Goal: Task Accomplishment & Management: Manage account settings

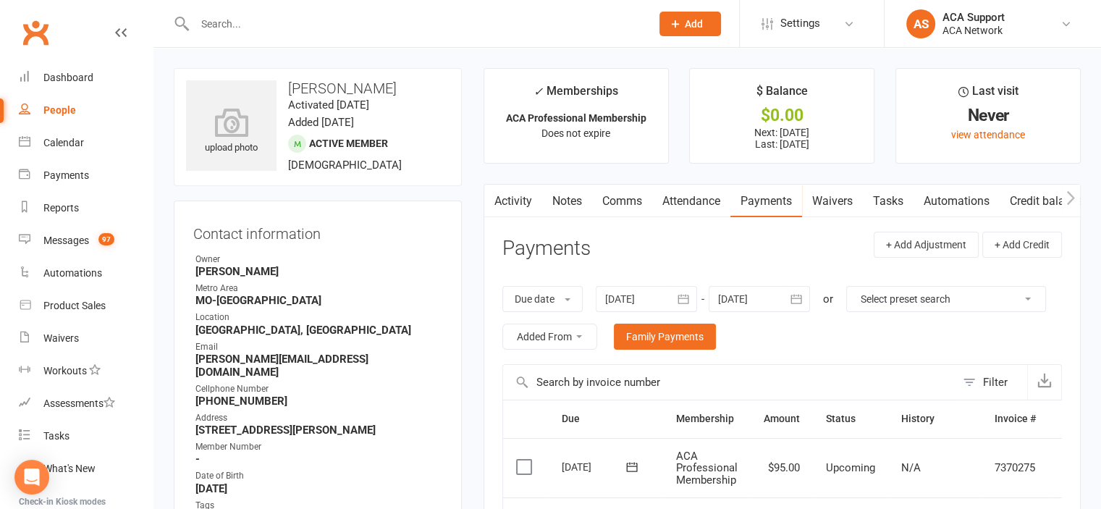
click at [276, 20] on input "text" at bounding box center [415, 24] width 450 height 20
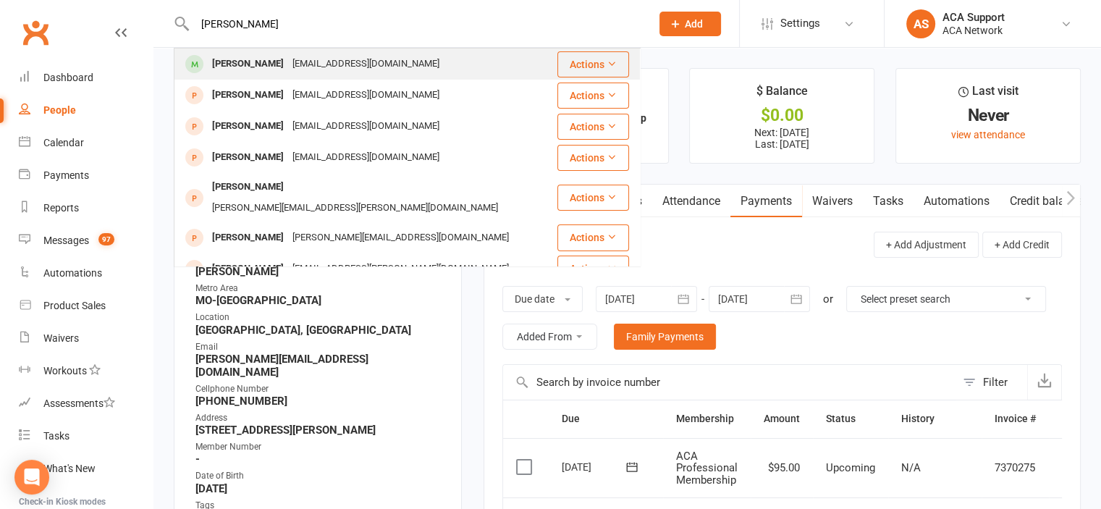
type input "[PERSON_NAME]"
click at [231, 62] on div "[PERSON_NAME]" at bounding box center [248, 64] width 80 height 21
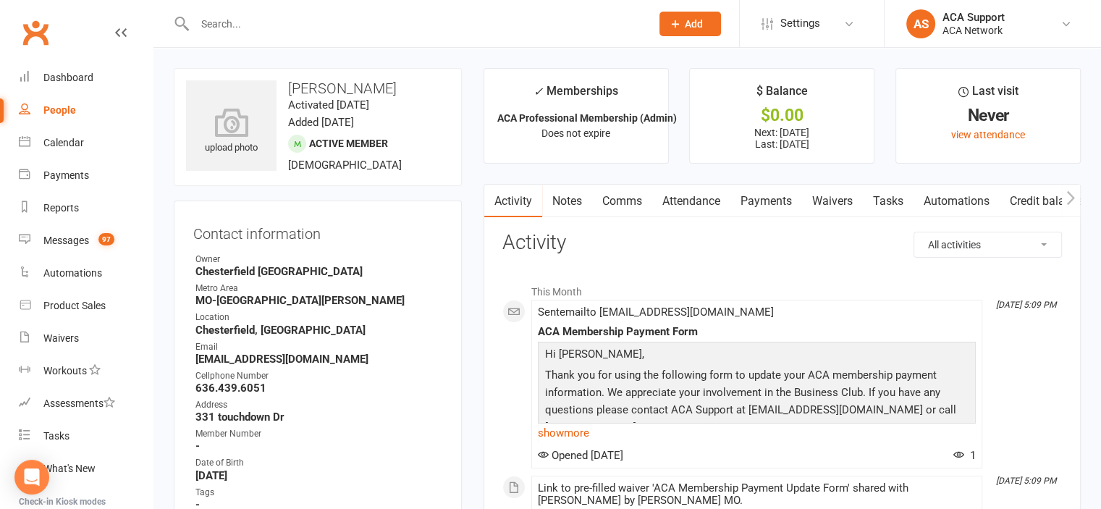
click at [777, 202] on link "Payments" at bounding box center [766, 201] width 72 height 33
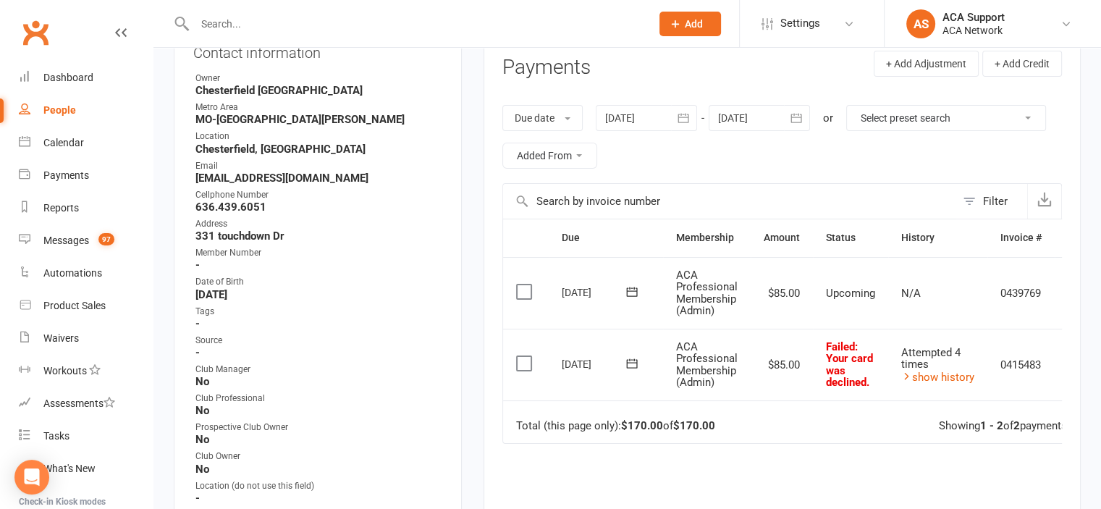
scroll to position [188, 0]
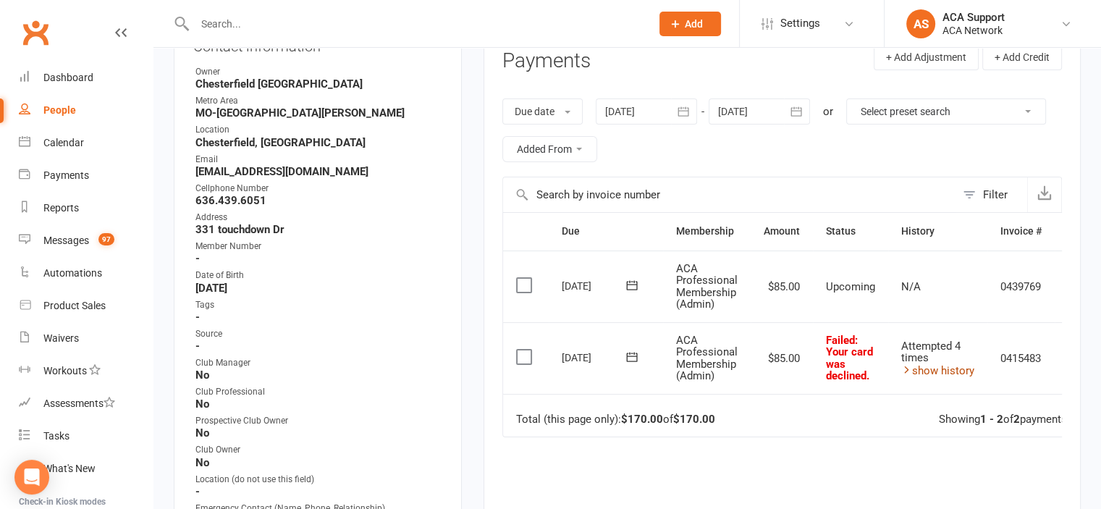
click at [956, 364] on link "show history" at bounding box center [937, 370] width 73 height 13
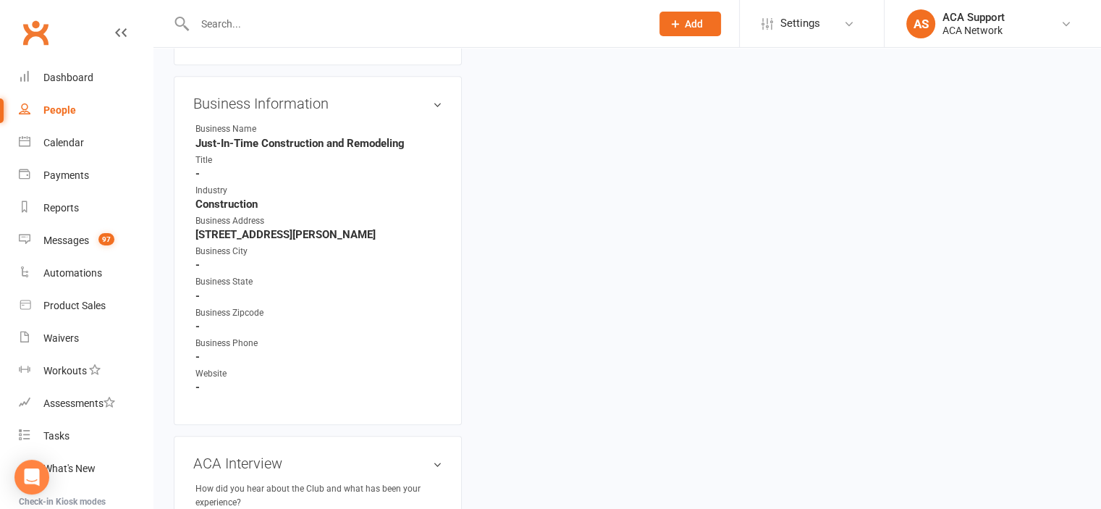
scroll to position [2225, 0]
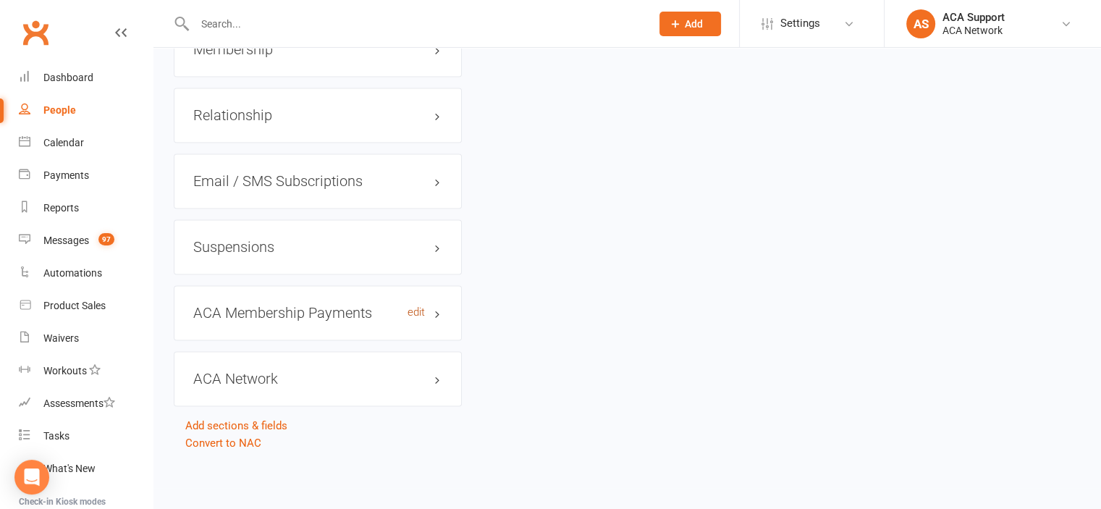
click at [414, 316] on link "edit" at bounding box center [416, 312] width 17 height 12
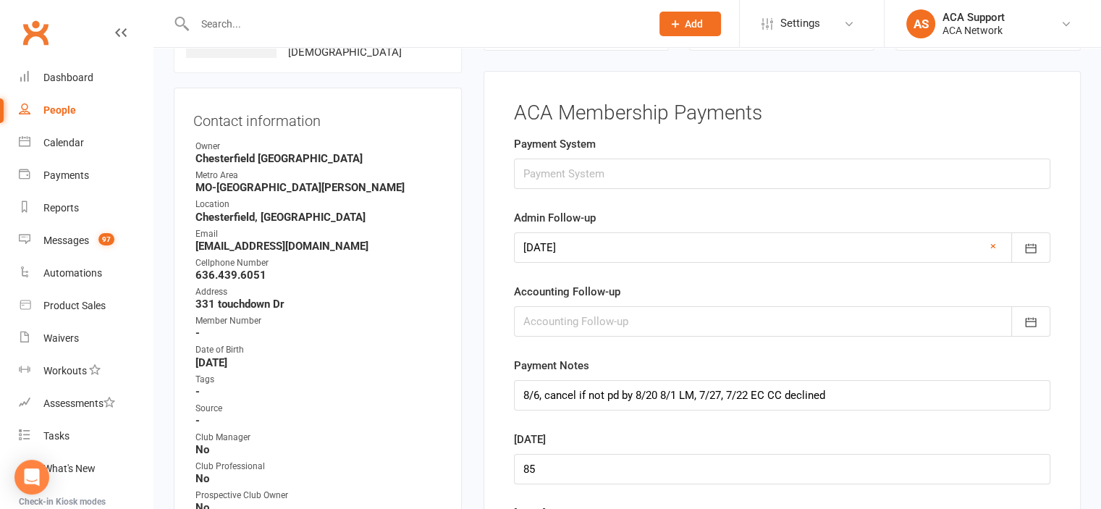
scroll to position [110, 0]
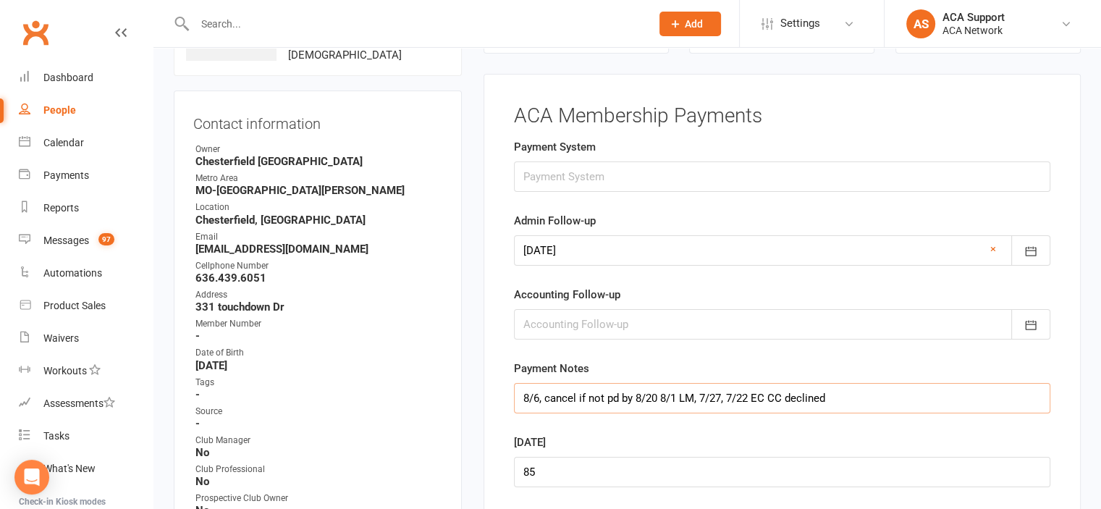
click at [542, 398] on input "8/6, cancel if not pd by 8/20 8/1 LM, 7/27, 7/22 EC CC declined" at bounding box center [782, 398] width 536 height 30
type input "8/6 cancel if not pd by 8/20 8/1 LM, 7/27, 7/22 EC CC declined"
click at [280, 25] on input "text" at bounding box center [415, 24] width 450 height 20
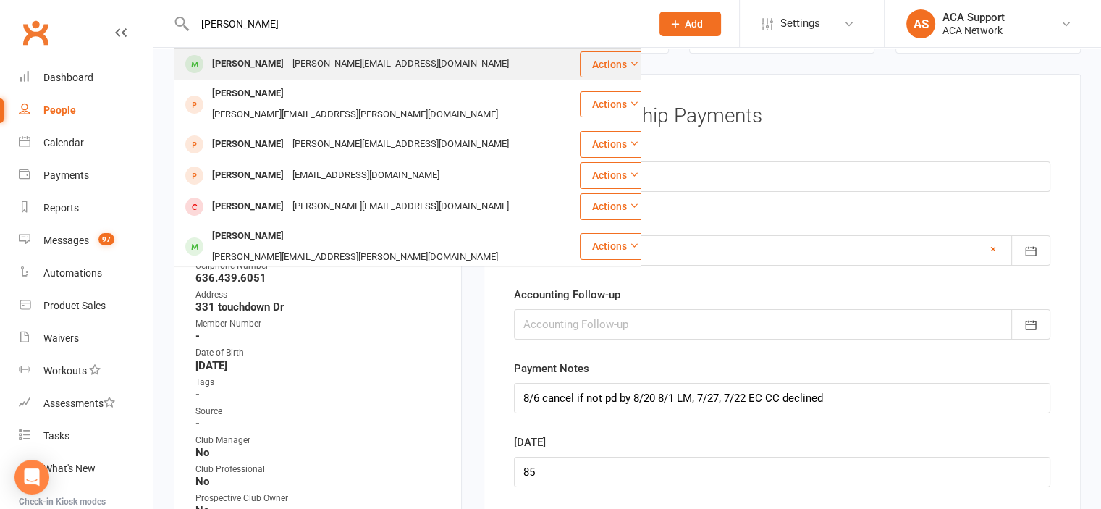
type input "[PERSON_NAME]"
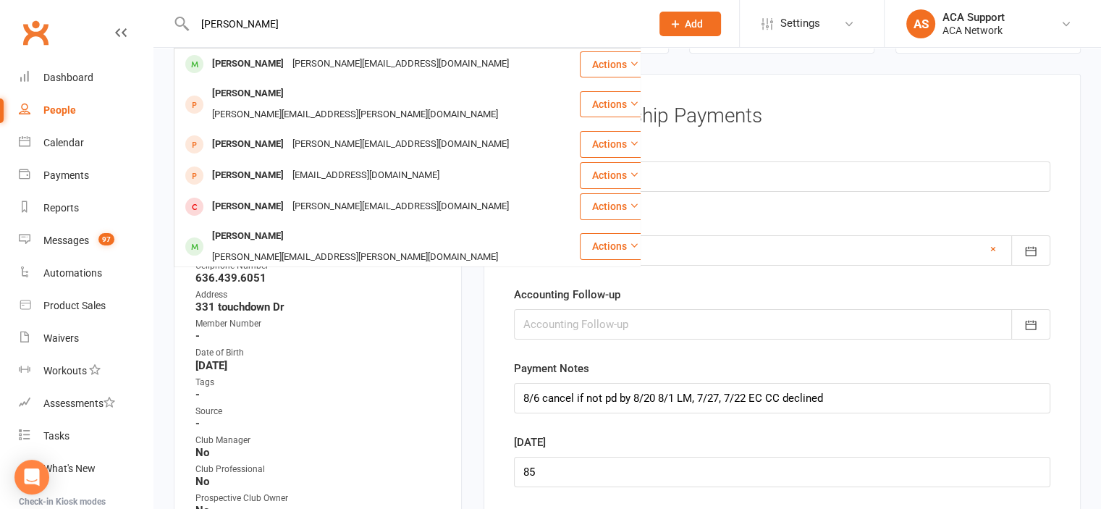
click at [253, 64] on div "[PERSON_NAME]" at bounding box center [248, 64] width 80 height 21
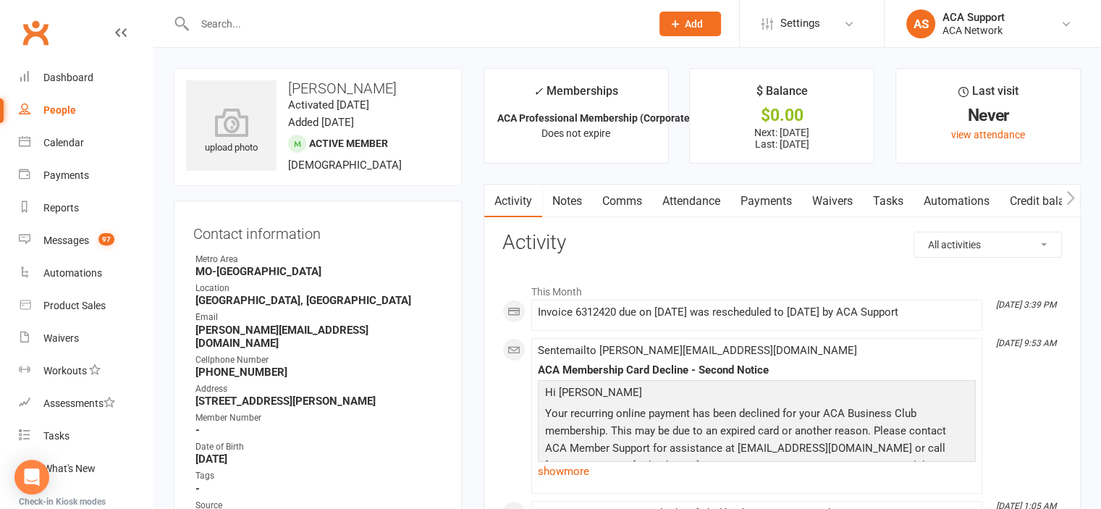
click at [782, 198] on link "Payments" at bounding box center [766, 201] width 72 height 33
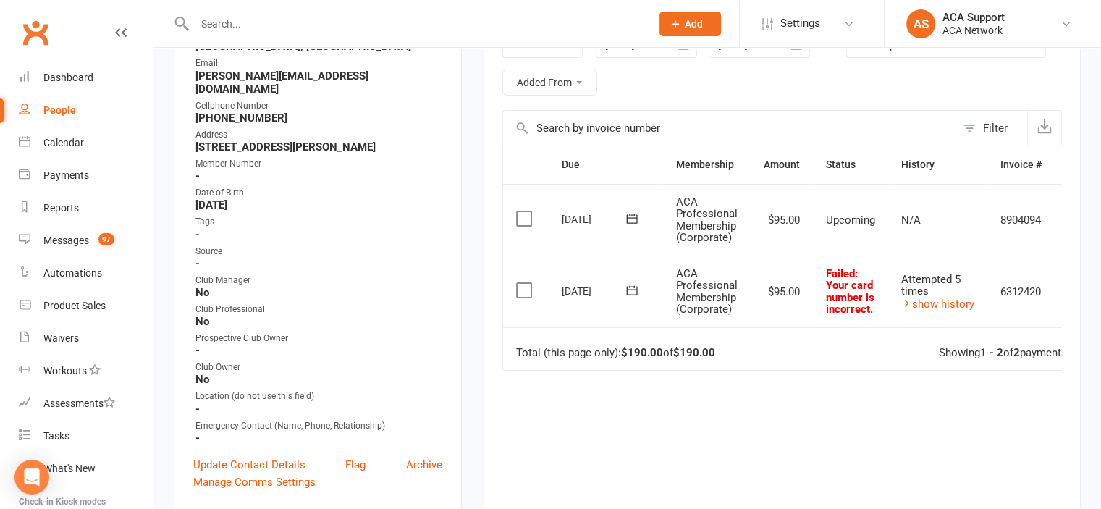
scroll to position [283, 0]
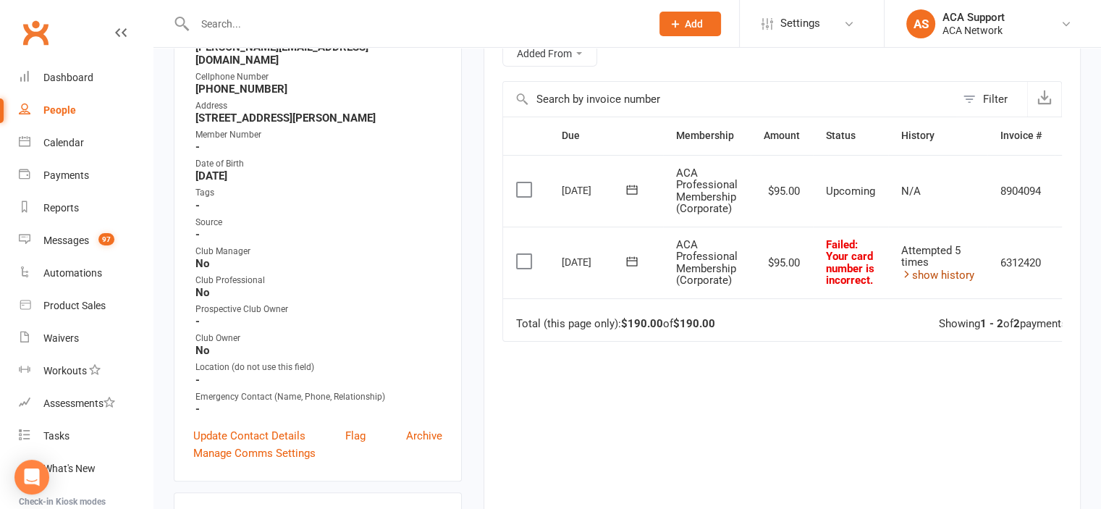
click at [942, 270] on link "show history" at bounding box center [937, 275] width 73 height 13
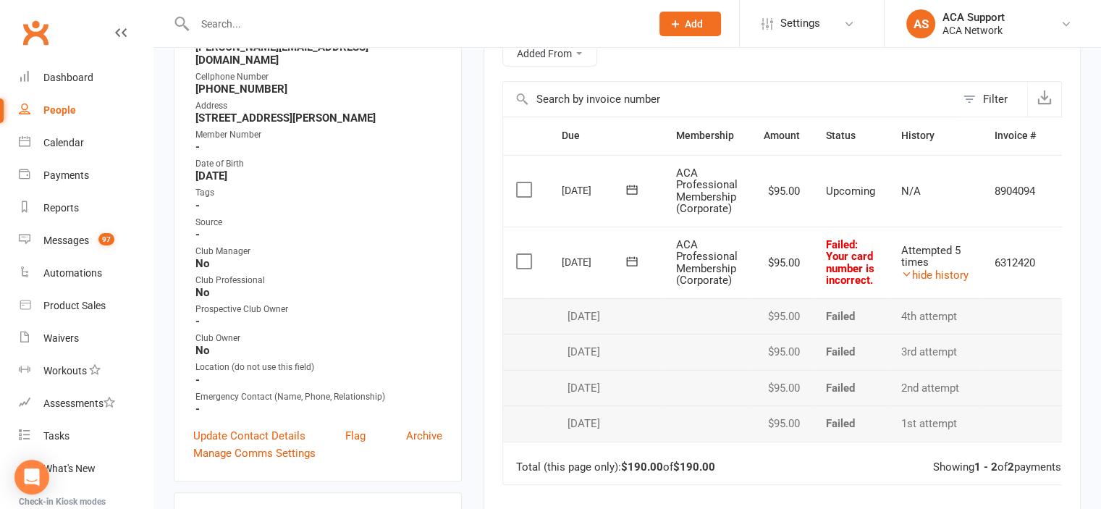
scroll to position [2195, 0]
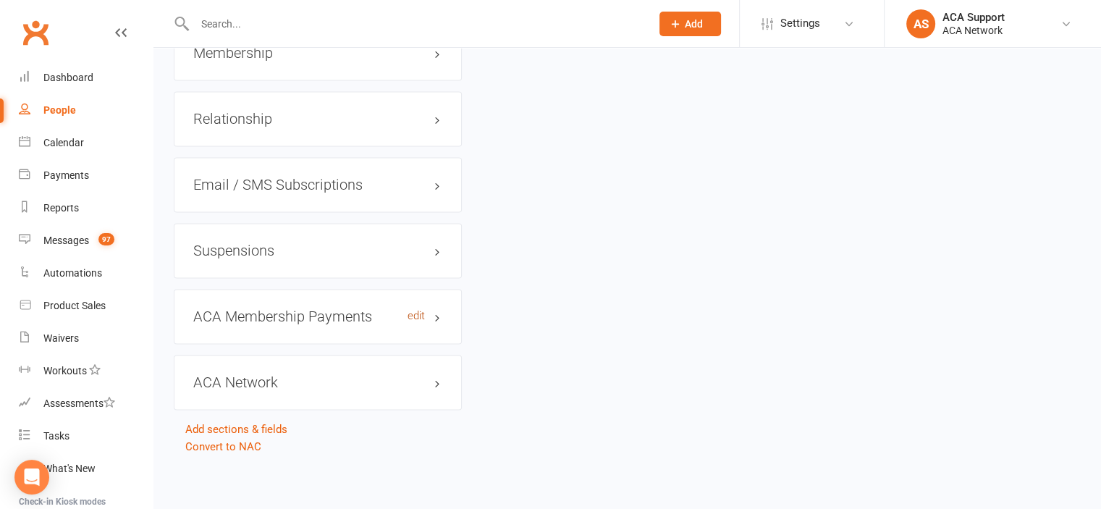
click at [411, 313] on link "edit" at bounding box center [416, 316] width 17 height 12
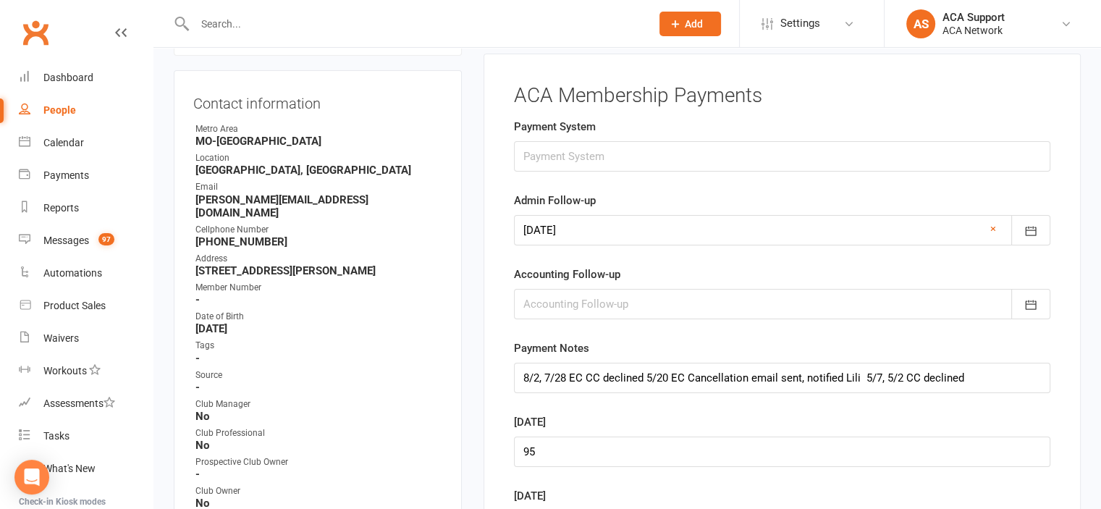
scroll to position [110, 0]
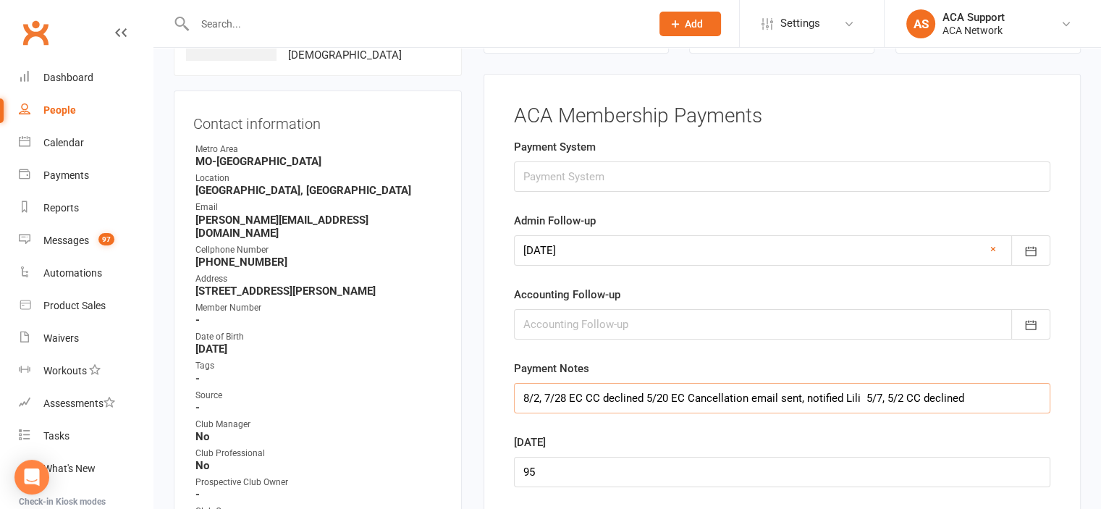
click at [521, 393] on input "8/2, 7/28 EC CC declined 5/20 EC Cancellation email sent, notified Lili 5/7, 5/…" at bounding box center [782, 398] width 536 height 30
click at [521, 393] on input "8/7, 8/2, 7/28 EC CC declined 5/20 EC Cancellation email sent, notified Lili 5/…" at bounding box center [782, 398] width 536 height 30
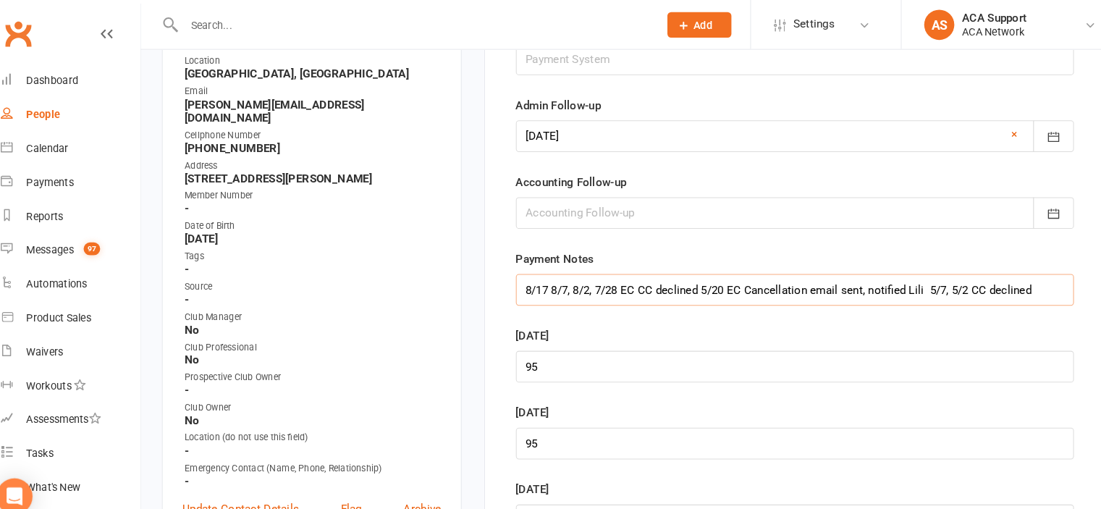
scroll to position [226, 0]
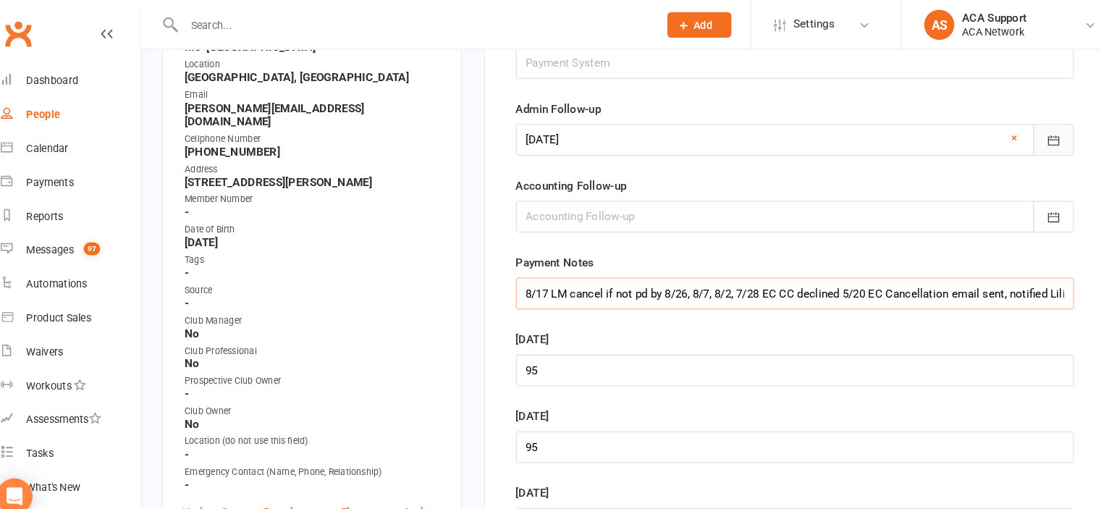
type input "8/17 LM cancel if not pd by 8/26, 8/7, 8/2, 7/28 EC CC declined 5/20 EC Cancell…"
click at [1029, 131] on icon "button" at bounding box center [1030, 135] width 11 height 9
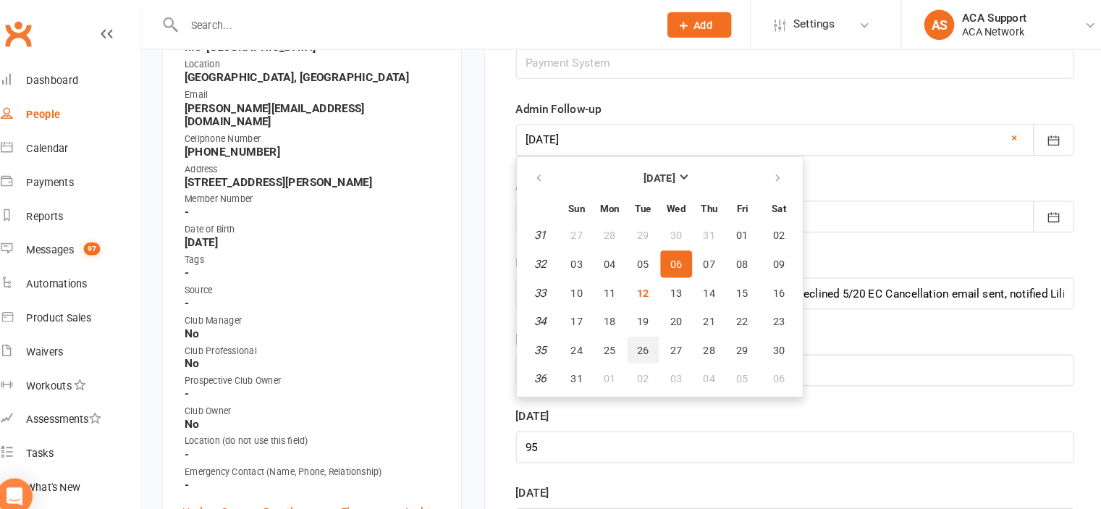
click at [636, 331] on span "26" at bounding box center [637, 337] width 12 height 12
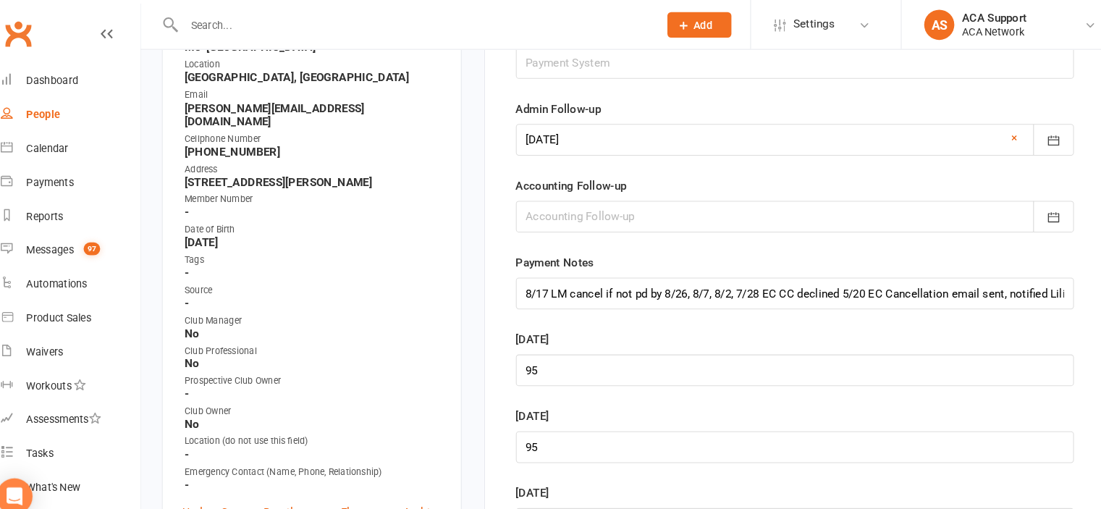
type input "[DATE]"
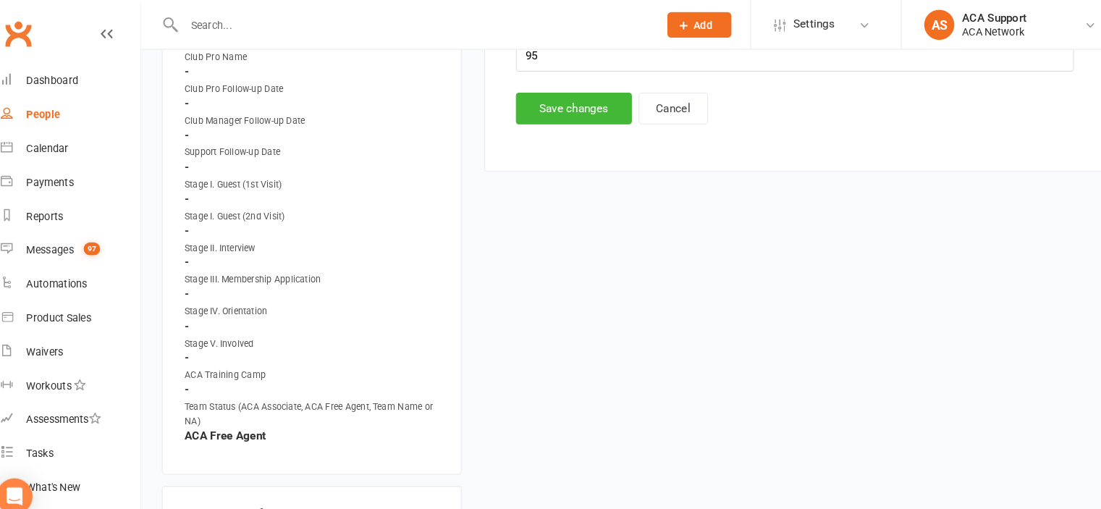
scroll to position [879, 0]
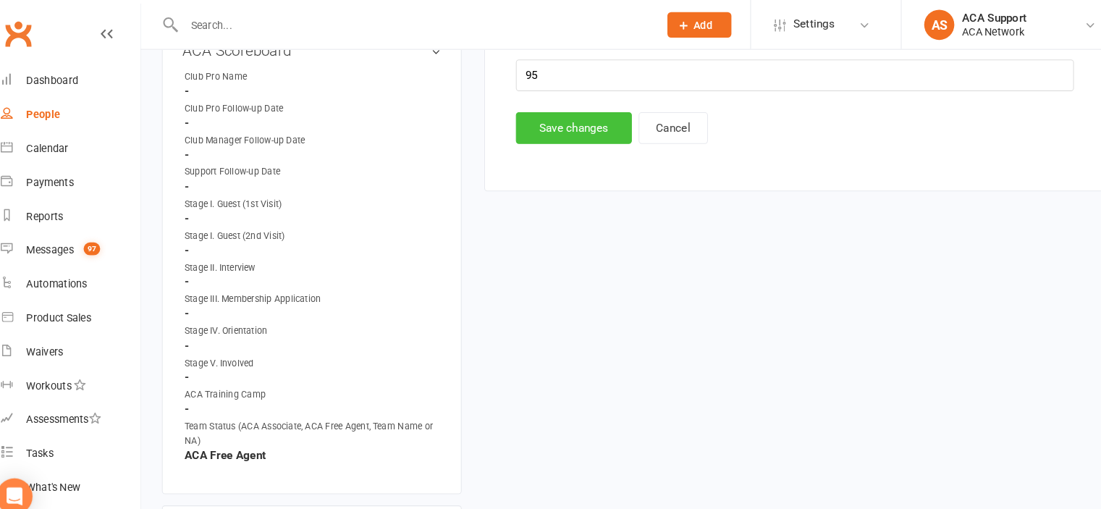
click at [552, 123] on button "Save changes" at bounding box center [569, 123] width 111 height 30
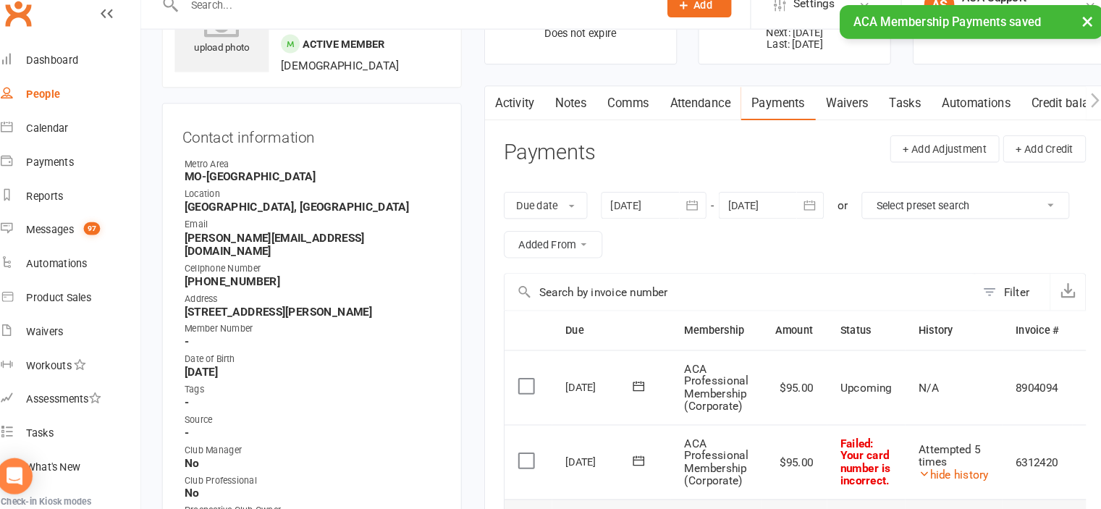
scroll to position [0, 0]
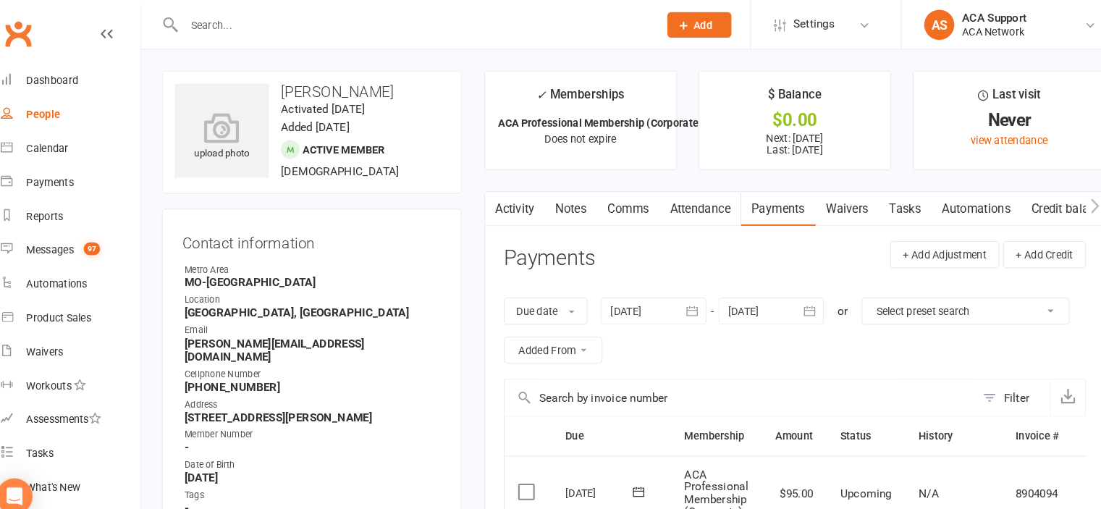
click at [569, 194] on link "Notes" at bounding box center [567, 201] width 50 height 33
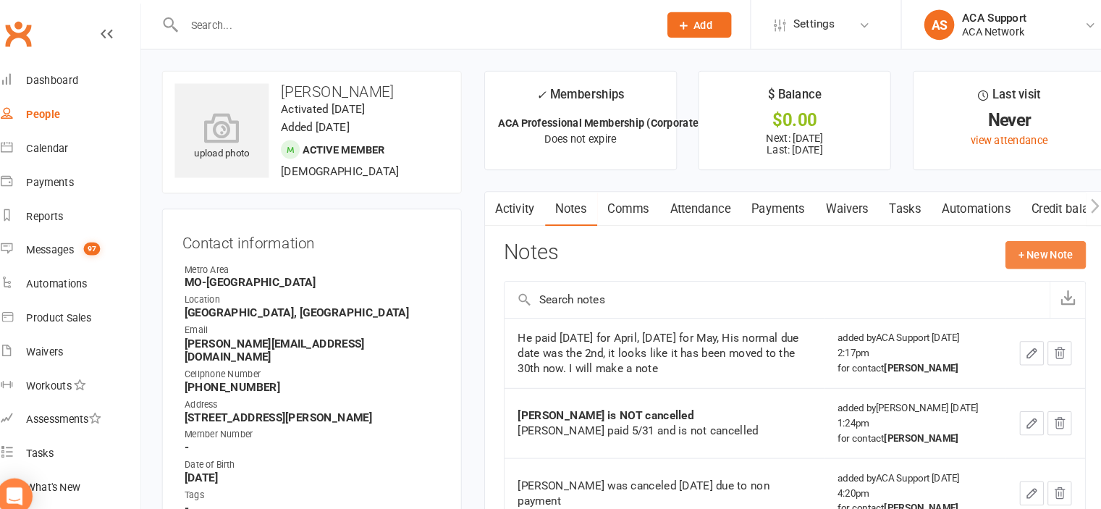
click at [1008, 235] on button "+ New Note" at bounding box center [1023, 245] width 77 height 26
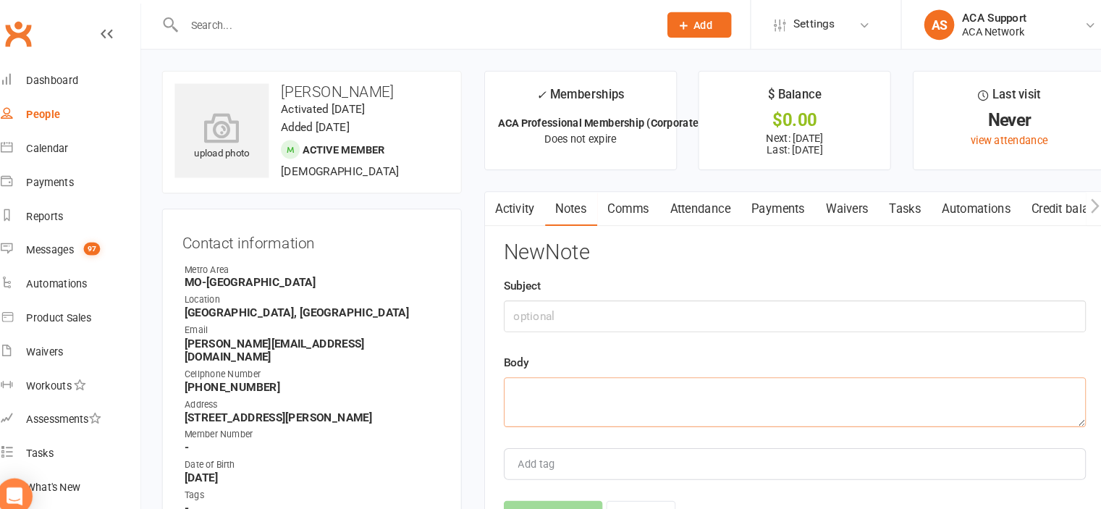
click at [530, 379] on textarea at bounding box center [782, 387] width 560 height 48
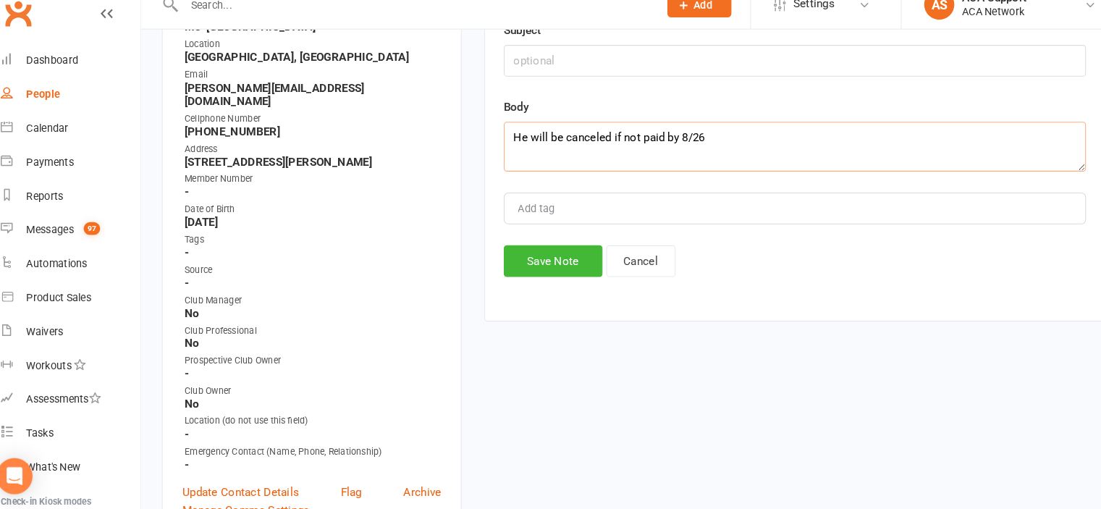
scroll to position [233, 0]
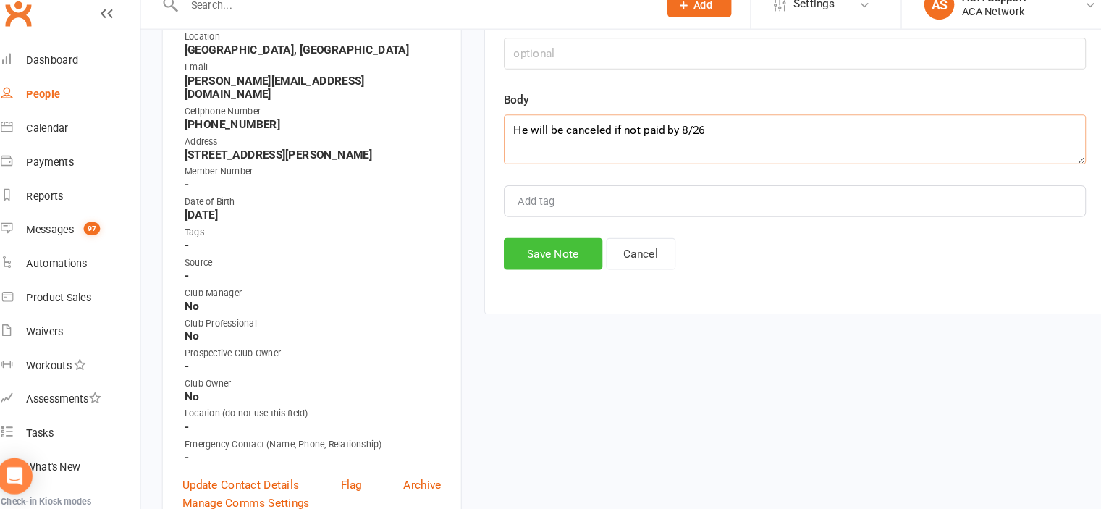
type textarea "He will be canceled if not paid by 8/26"
click at [547, 253] on button "Save Note" at bounding box center [549, 263] width 95 height 30
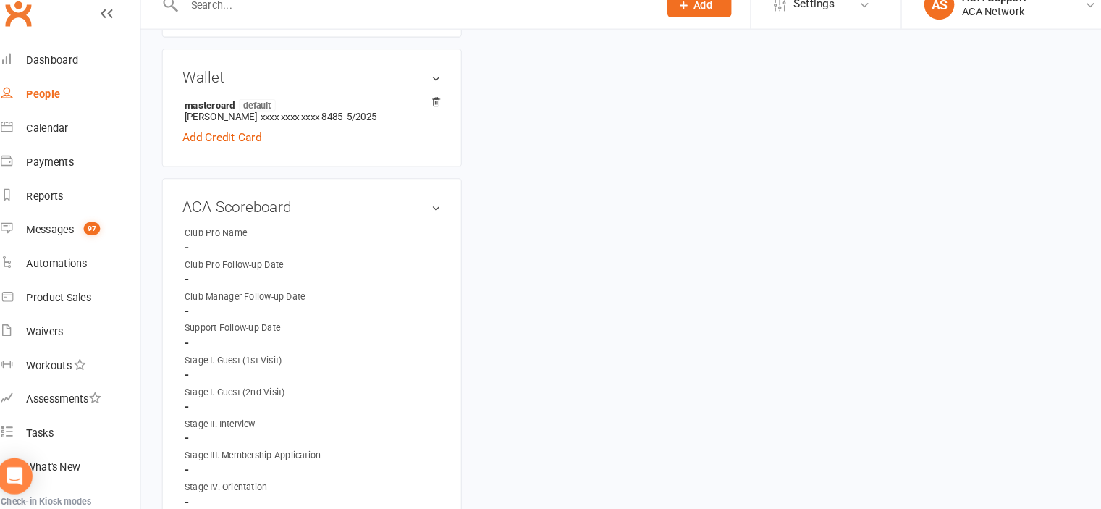
scroll to position [712, 0]
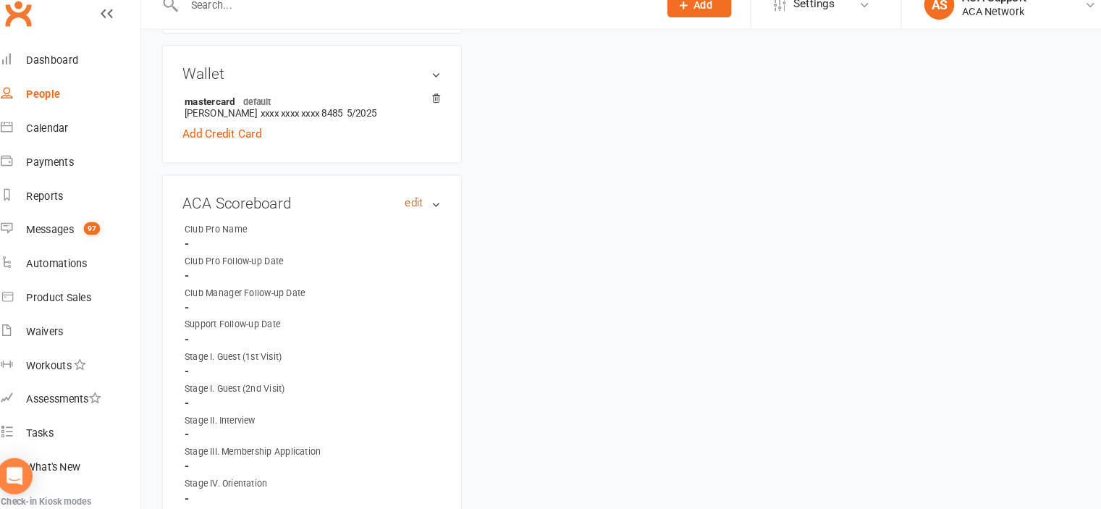
click at [421, 208] on link "edit" at bounding box center [416, 214] width 17 height 12
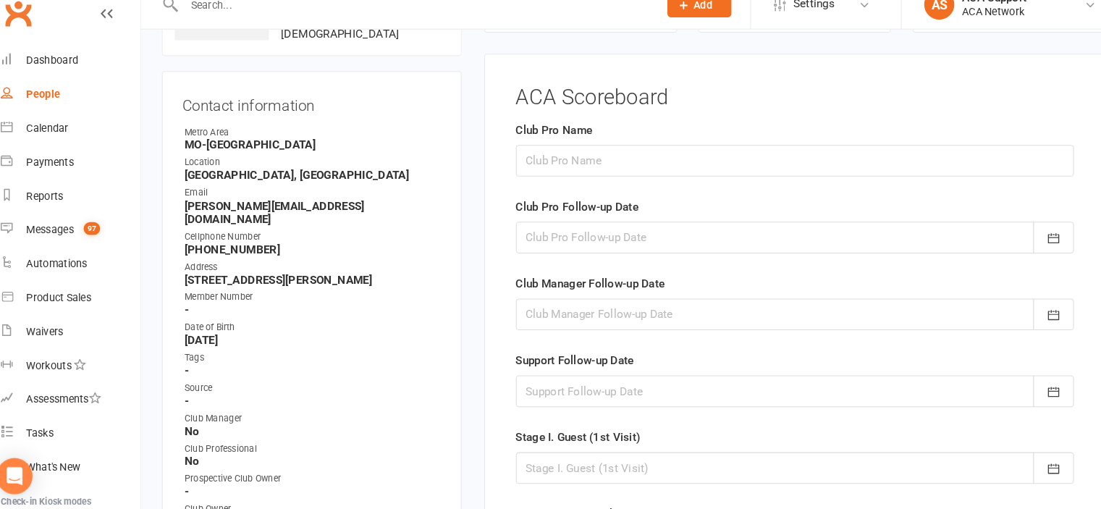
scroll to position [111, 0]
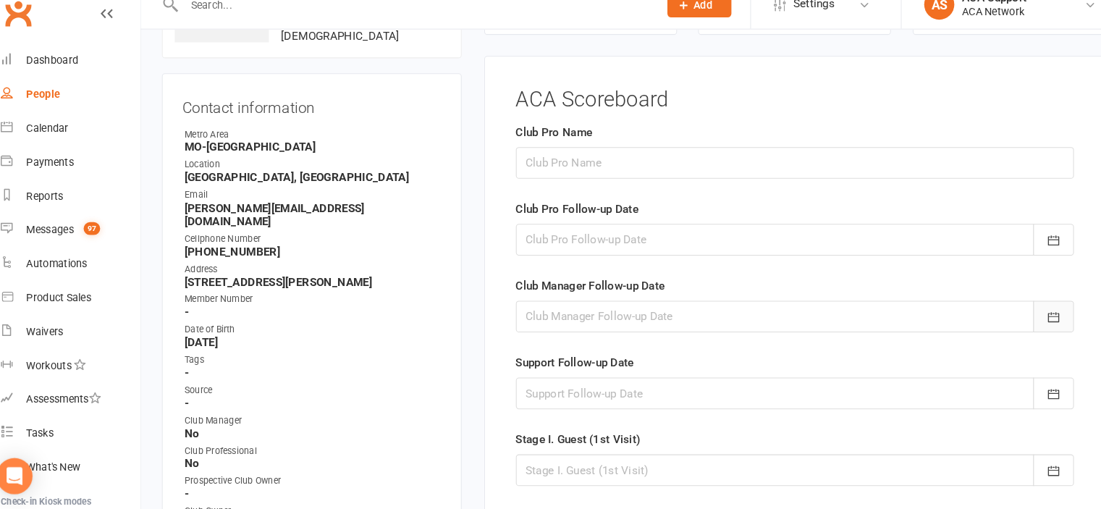
click at [1027, 319] on icon "button" at bounding box center [1031, 324] width 14 height 14
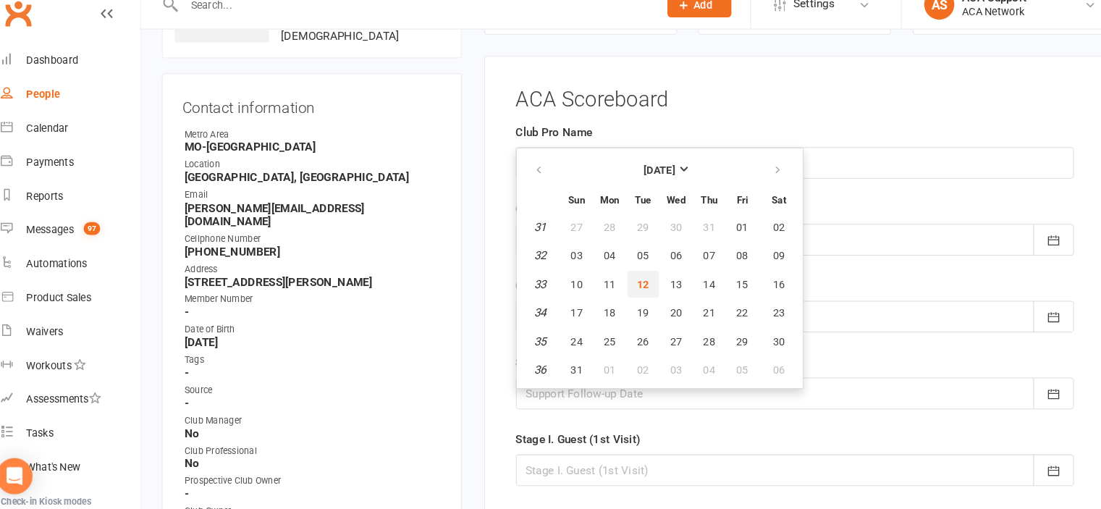
click at [632, 287] on span "12" at bounding box center [637, 293] width 12 height 12
type input "[DATE]"
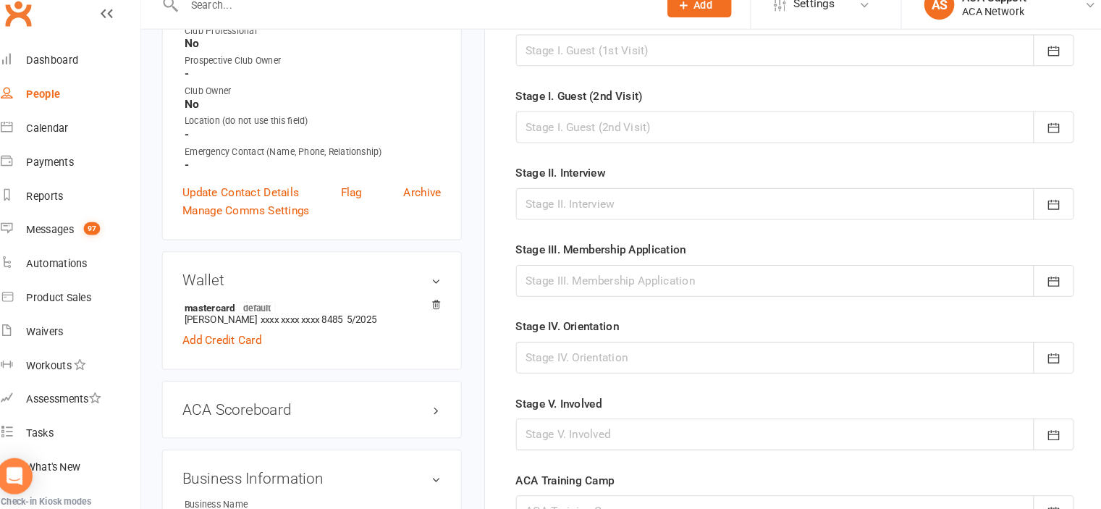
scroll to position [743, 0]
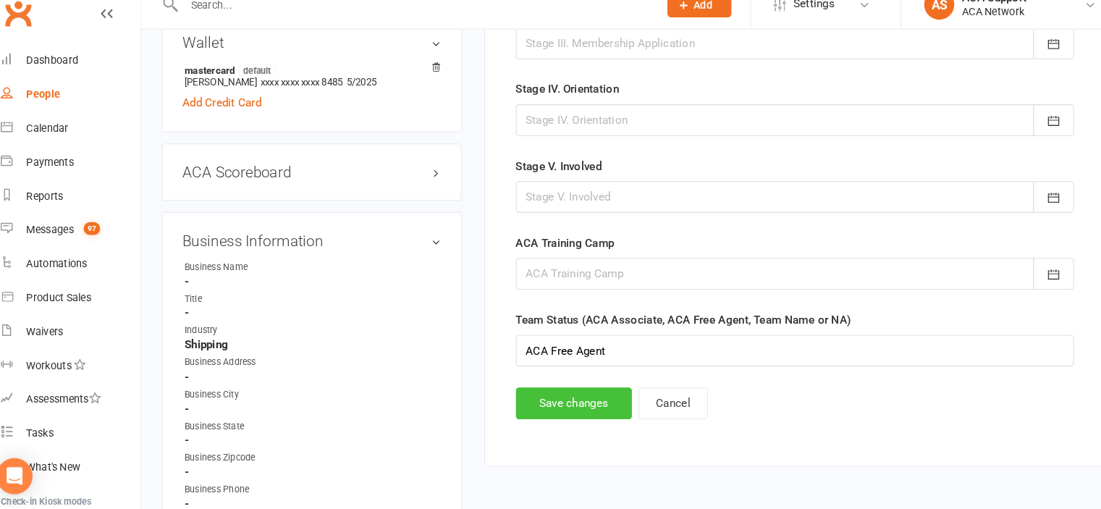
click at [544, 402] on button "Save changes" at bounding box center [569, 407] width 111 height 30
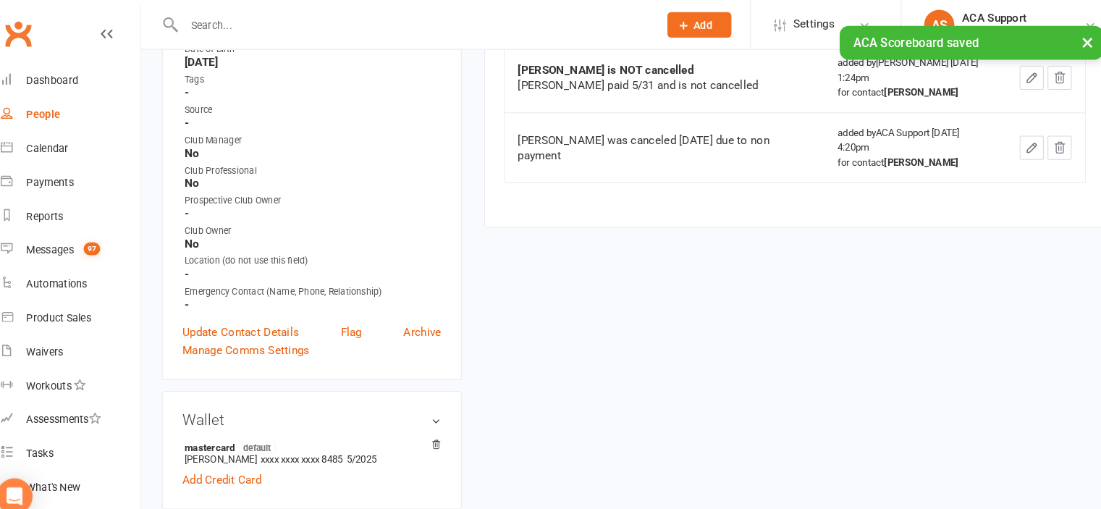
scroll to position [0, 0]
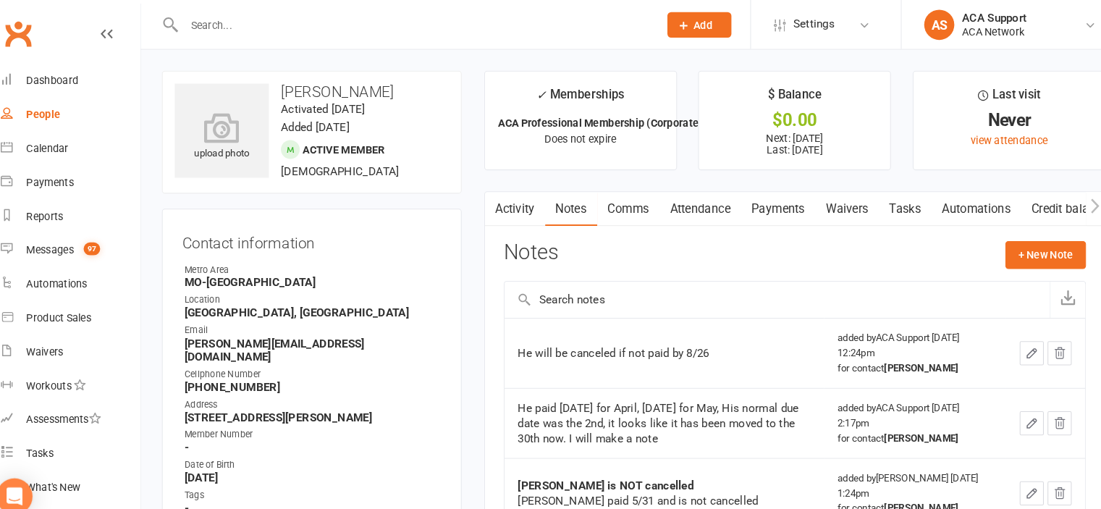
click at [327, 19] on input "text" at bounding box center [415, 24] width 450 height 20
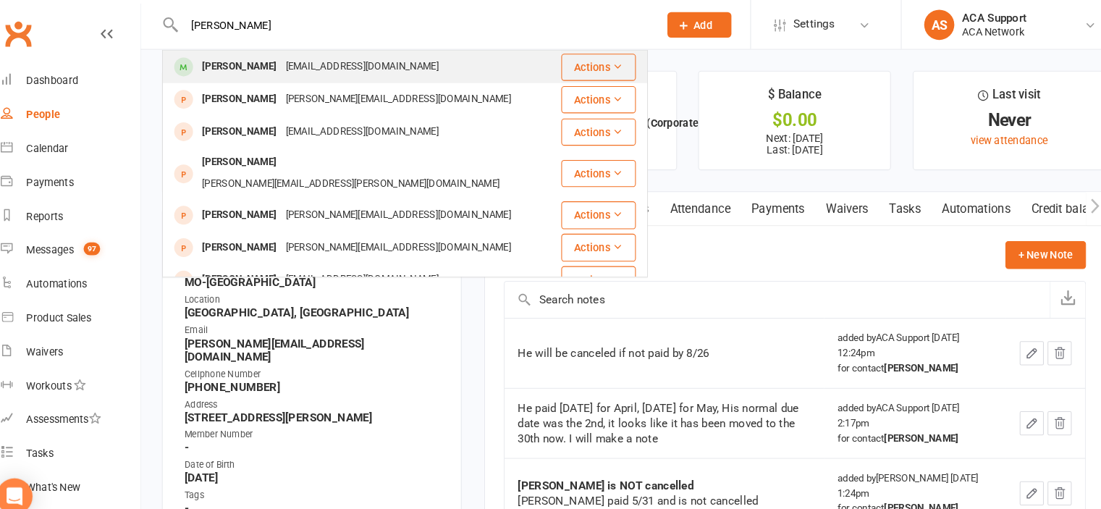
type input "[PERSON_NAME]"
click at [362, 61] on div "[EMAIL_ADDRESS][DOMAIN_NAME]" at bounding box center [366, 64] width 156 height 21
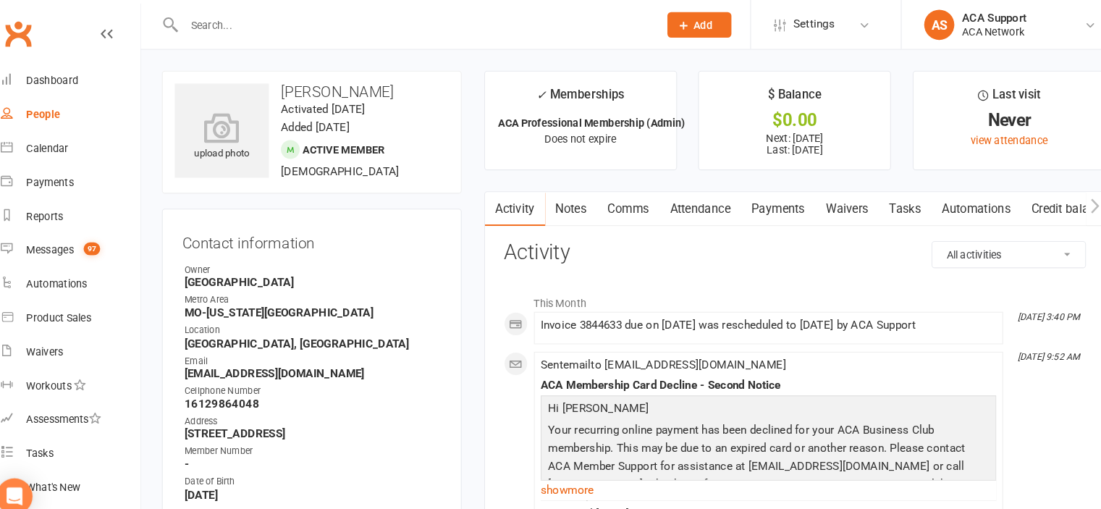
click at [764, 201] on link "Payments" at bounding box center [766, 201] width 72 height 33
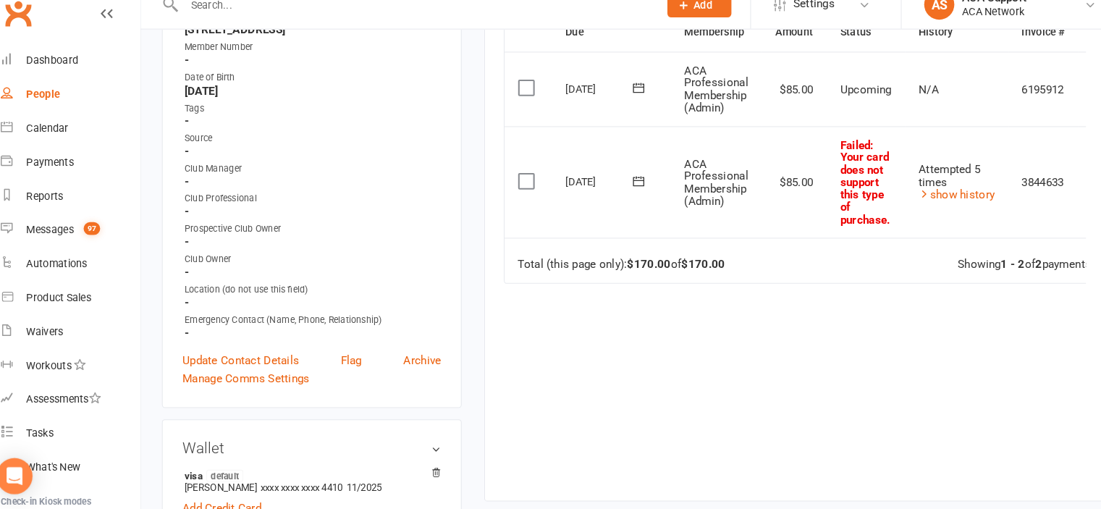
scroll to position [371, 0]
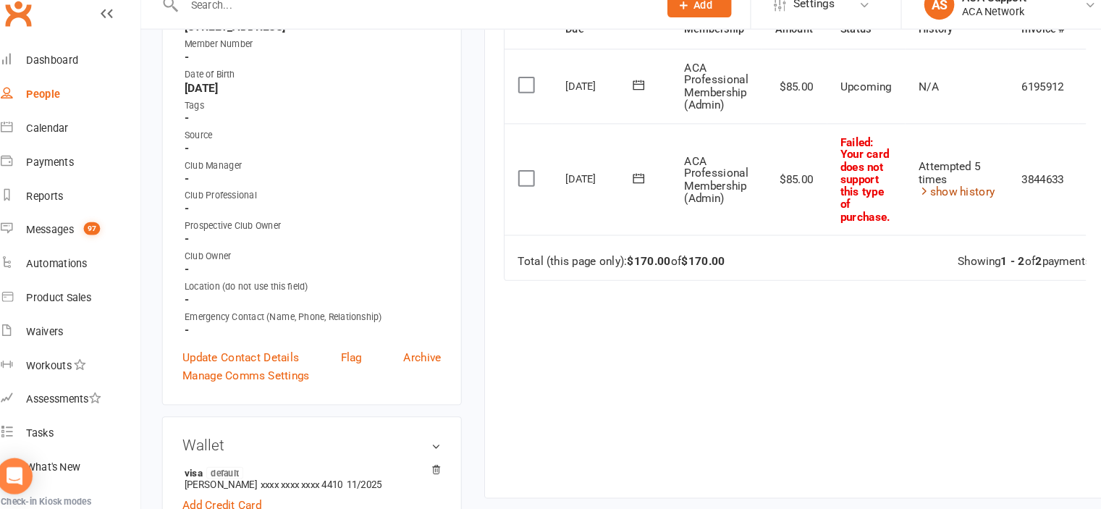
click at [939, 202] on link "show history" at bounding box center [937, 204] width 73 height 13
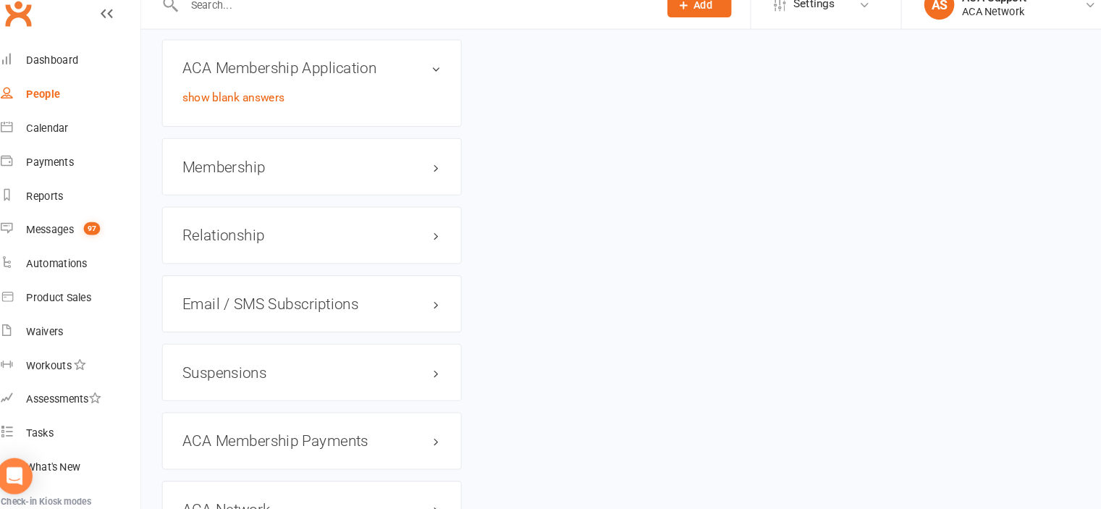
scroll to position [2225, 0]
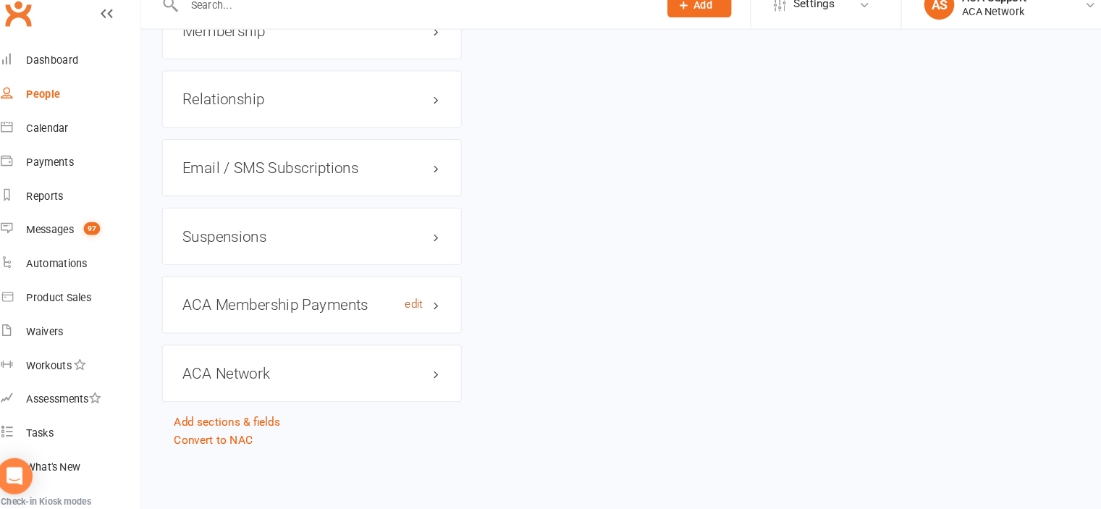
click at [418, 308] on link "edit" at bounding box center [416, 312] width 17 height 12
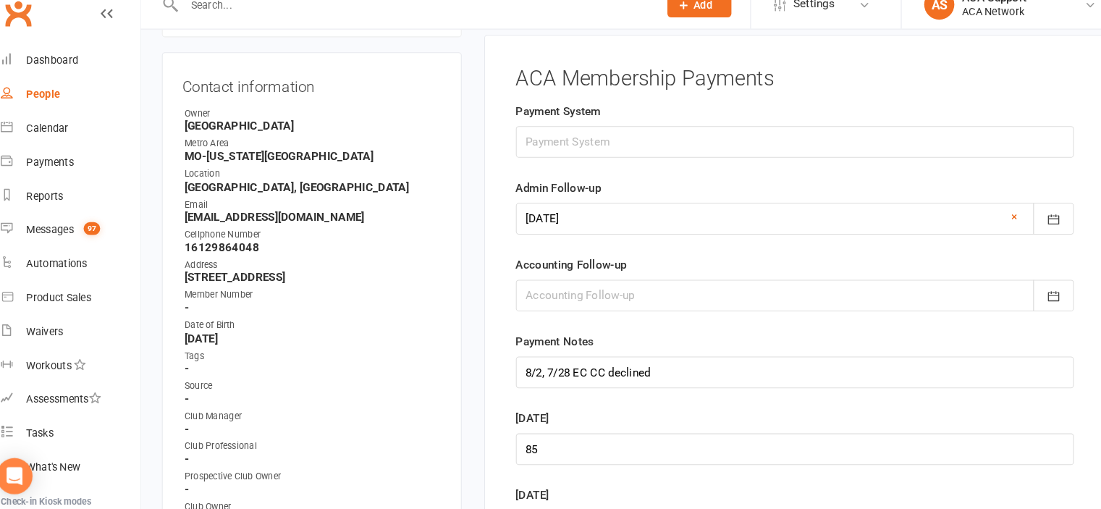
scroll to position [111, 0]
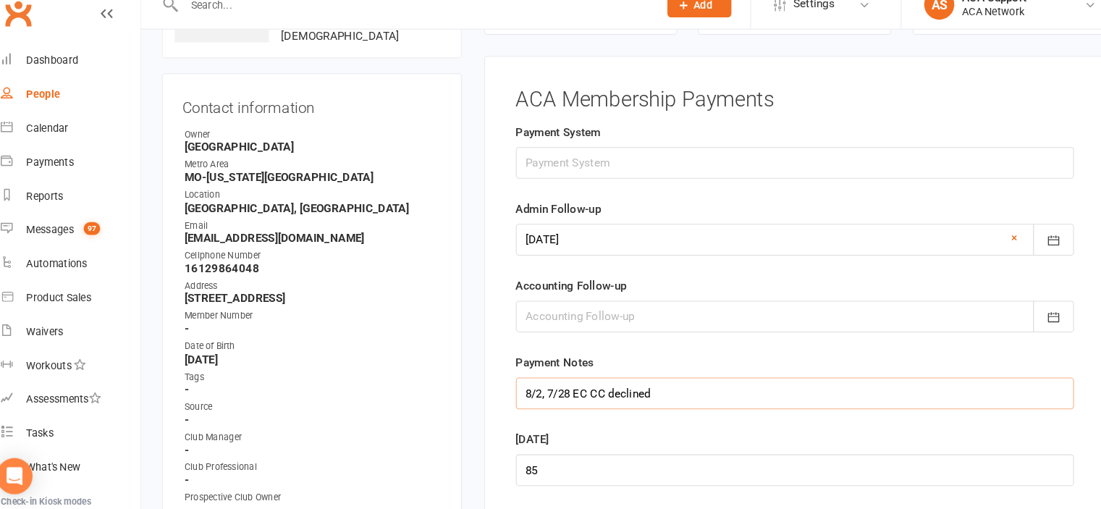
click at [520, 395] on input "8/2, 7/28 EC CC declined" at bounding box center [782, 397] width 536 height 30
click at [522, 395] on input "8/7, 8/2, 7/28 EC CC declined" at bounding box center [782, 397] width 536 height 30
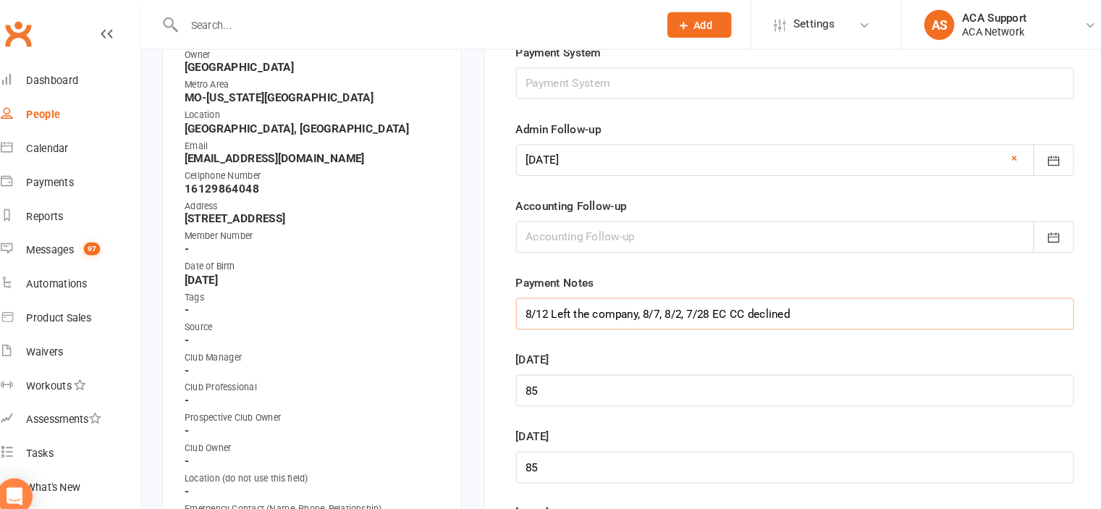
scroll to position [195, 0]
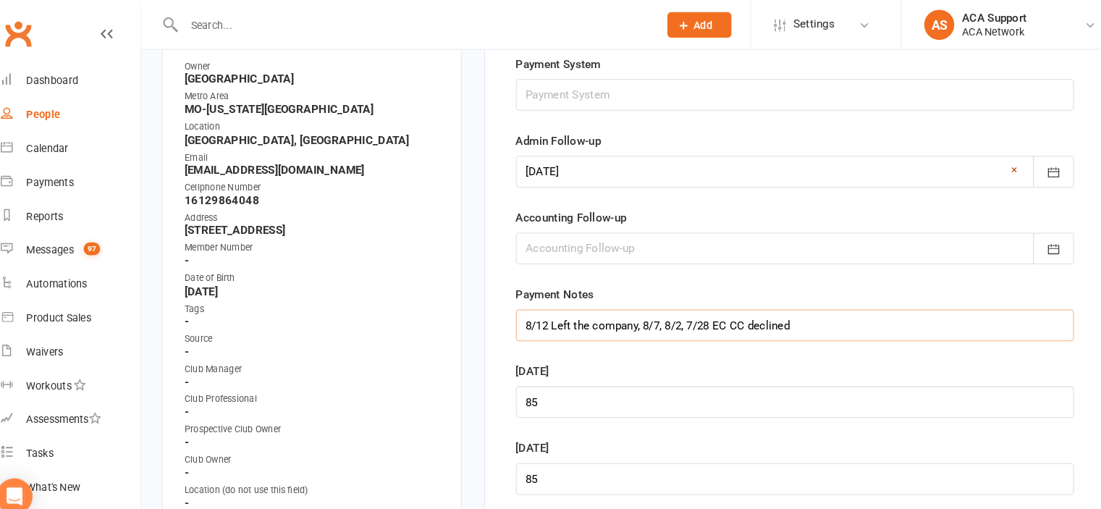
type input "8/12 Left the company, 8/7, 8/2, 7/28 EC CC declined"
click at [991, 158] on link "×" at bounding box center [993, 163] width 6 height 17
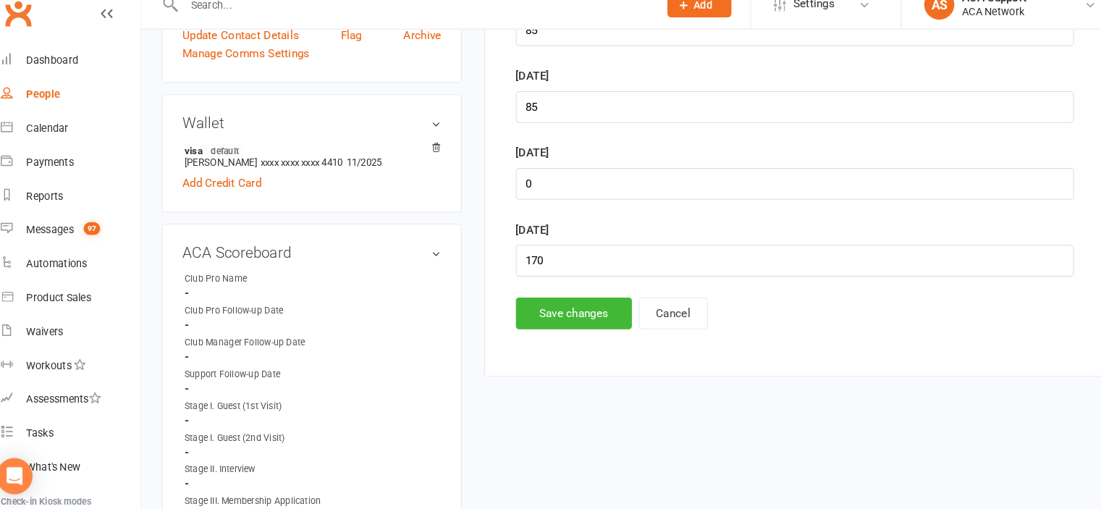
scroll to position [688, 0]
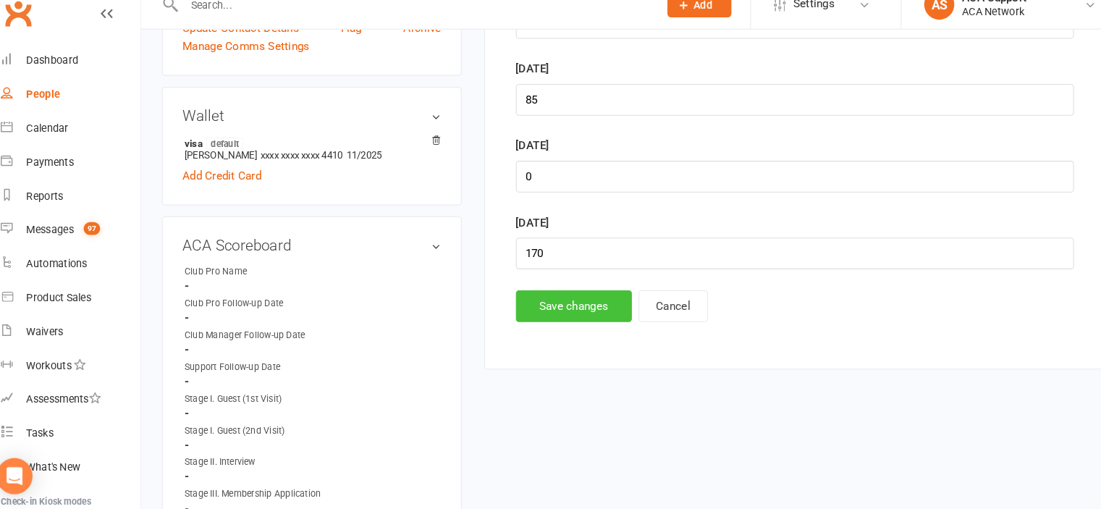
click at [561, 303] on button "Save changes" at bounding box center [569, 313] width 111 height 30
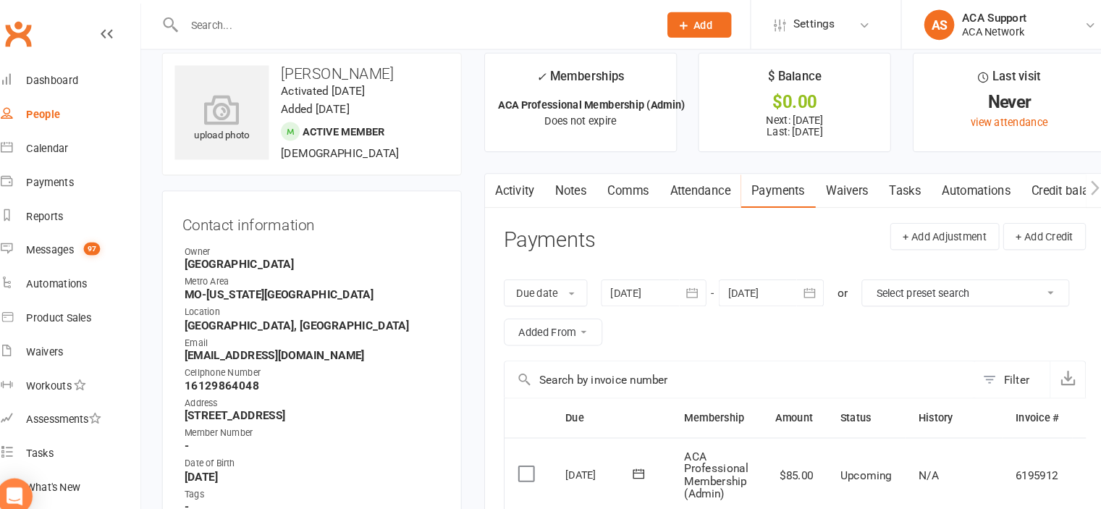
scroll to position [0, 0]
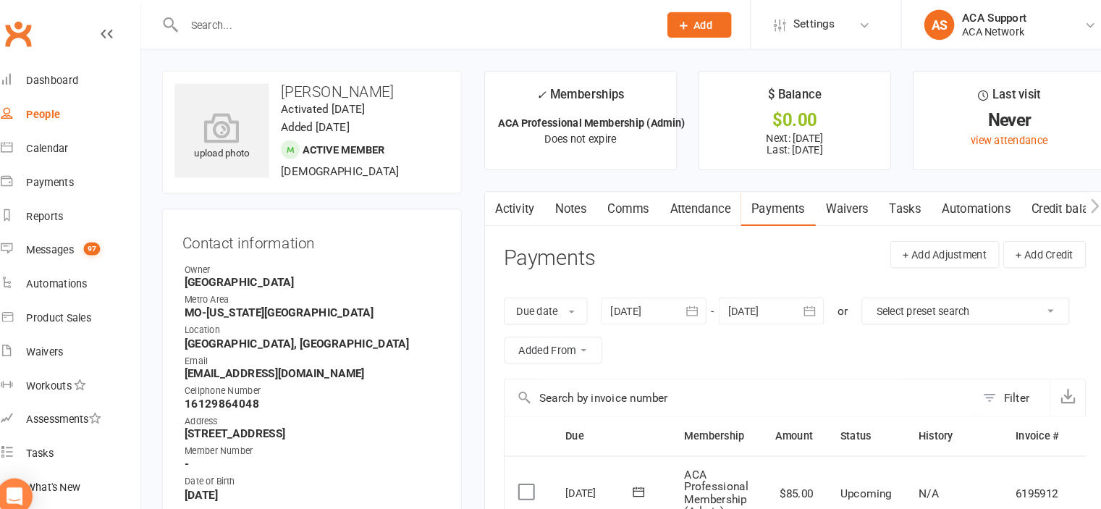
click at [565, 195] on link "Notes" at bounding box center [567, 201] width 50 height 33
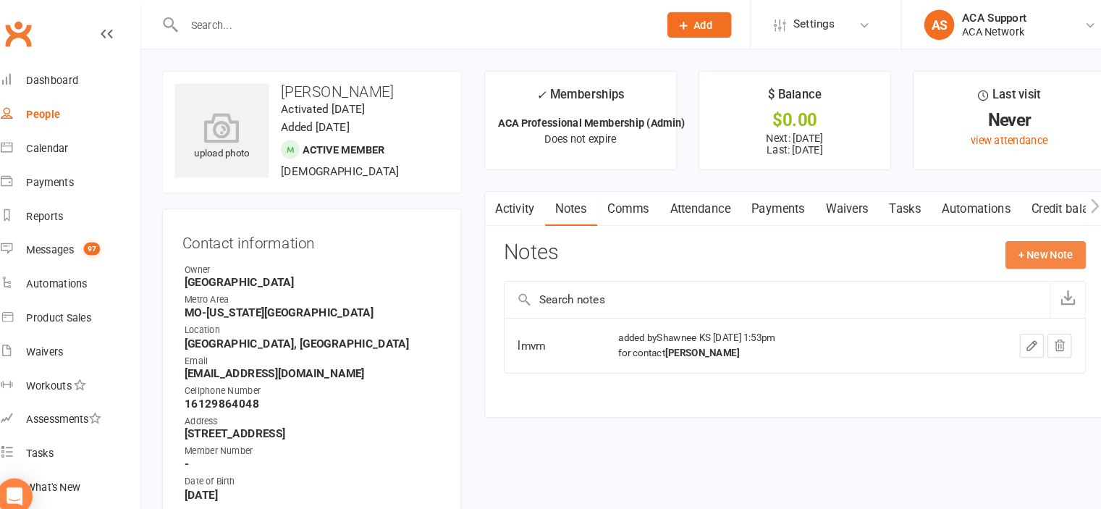
click at [1021, 237] on button "+ New Note" at bounding box center [1023, 245] width 77 height 26
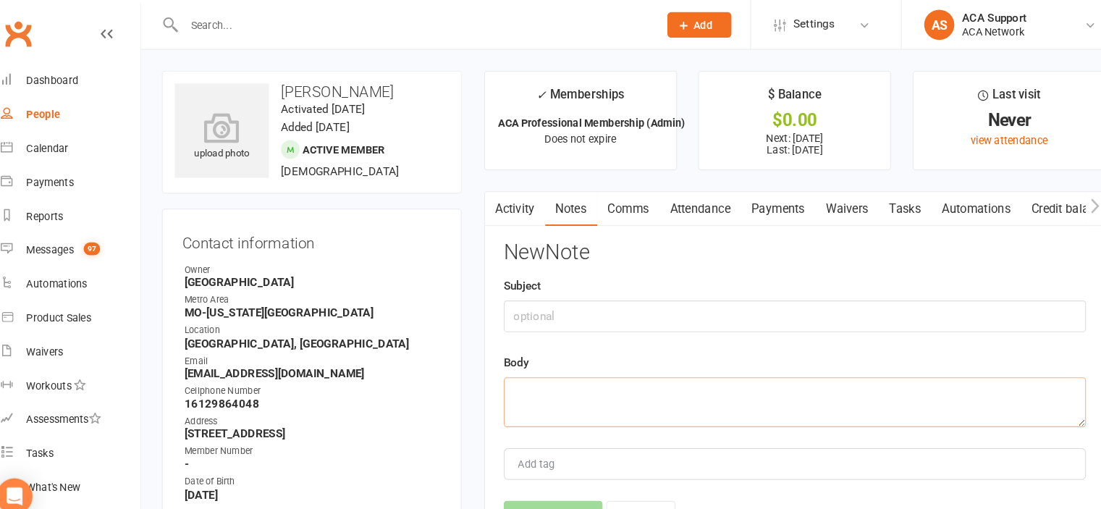
click at [526, 373] on textarea at bounding box center [782, 387] width 560 height 48
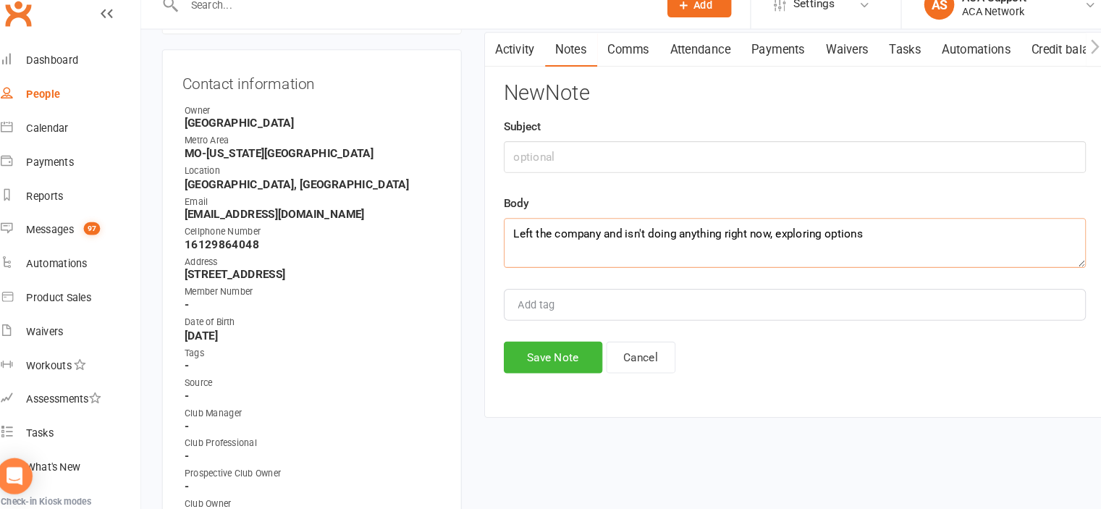
scroll to position [146, 0]
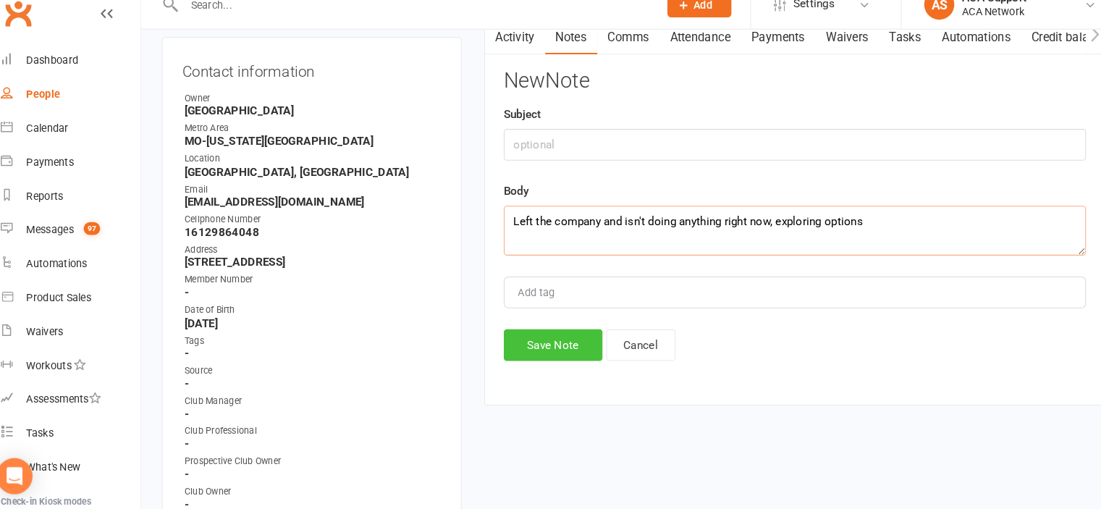
type textarea "Left the company and isn't doing anything right now, exploring options"
click at [528, 350] on button "Save Note" at bounding box center [549, 351] width 95 height 30
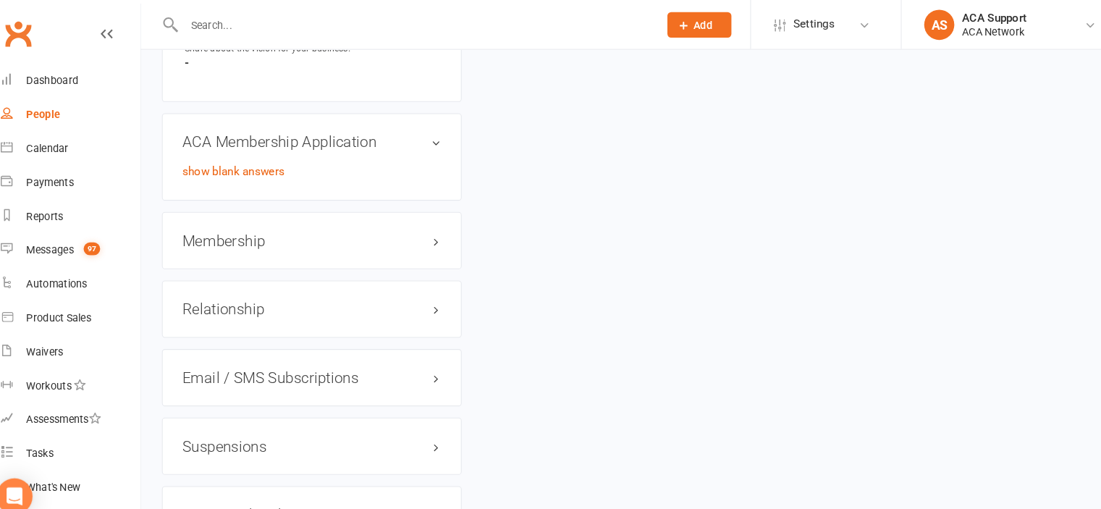
scroll to position [2025, 0]
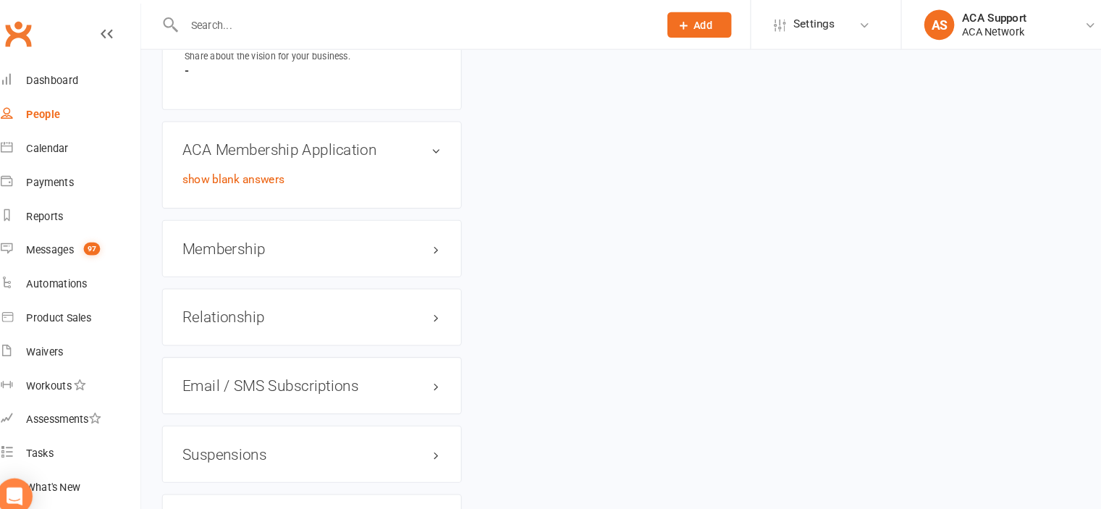
click at [414, 247] on h3 "Membership" at bounding box center [317, 239] width 249 height 16
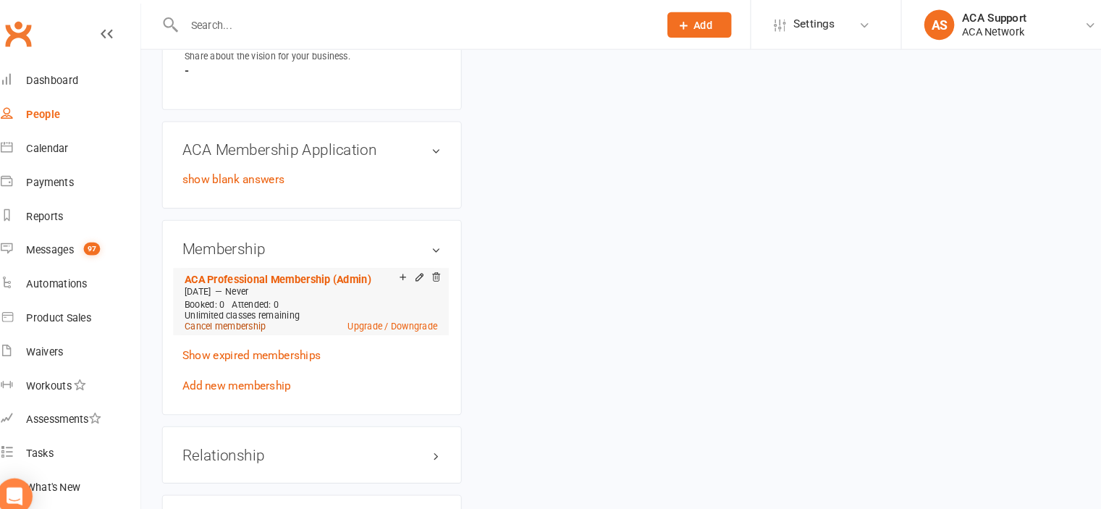
click at [239, 319] on link "Cancel membership" at bounding box center [234, 313] width 78 height 10
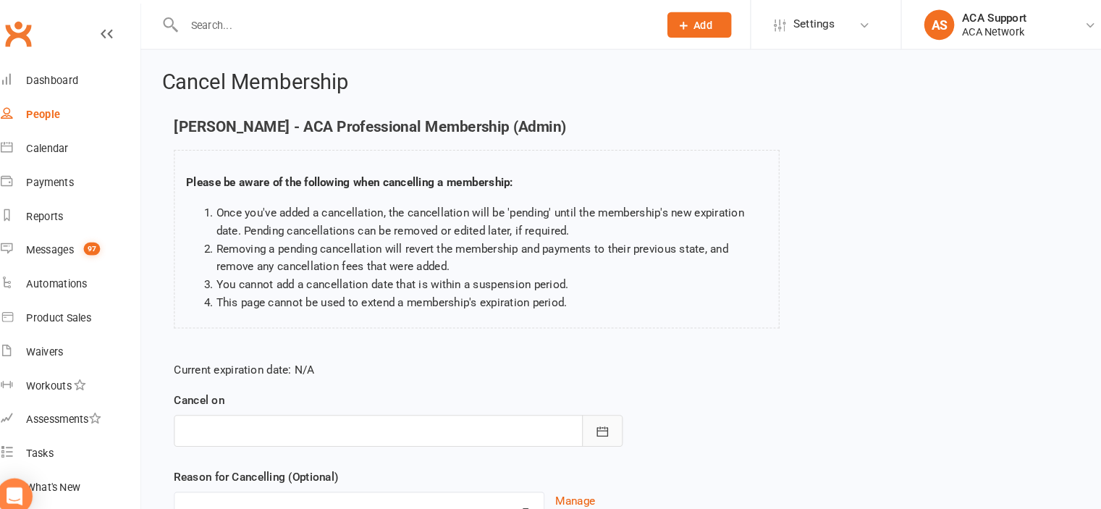
click at [596, 411] on icon "button" at bounding box center [597, 415] width 14 height 14
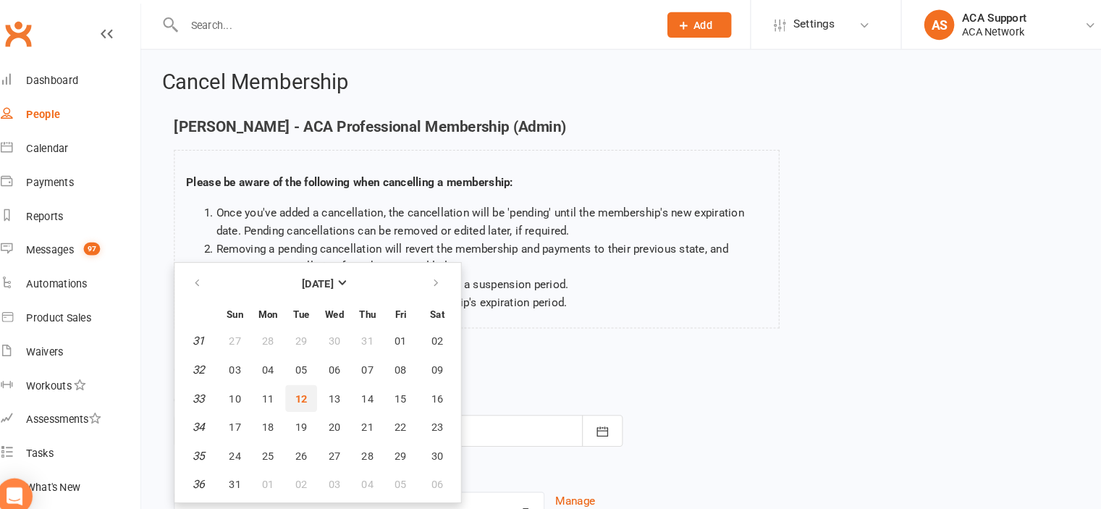
click at [306, 382] on span "12" at bounding box center [308, 383] width 12 height 12
type input "[DATE]"
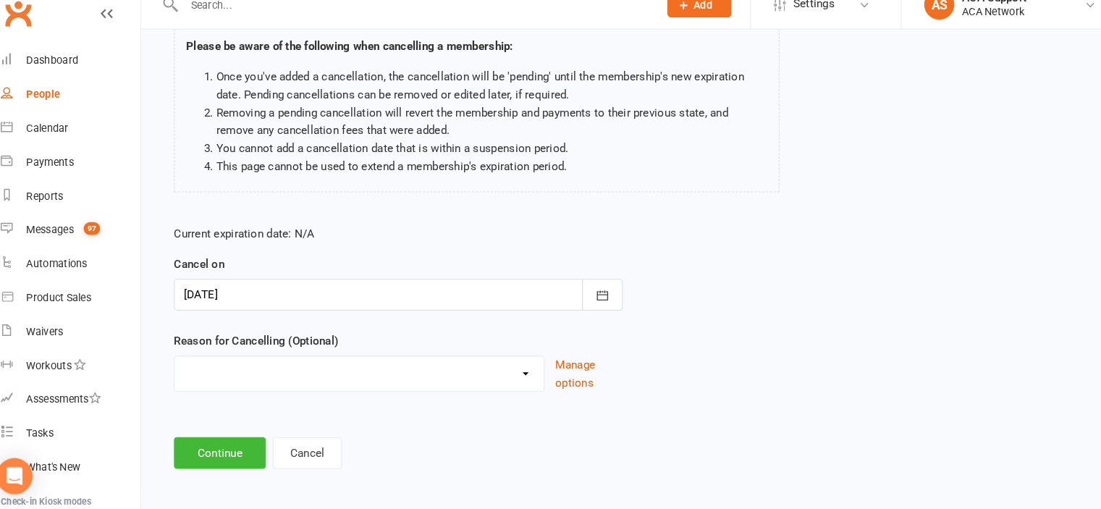
scroll to position [115, 0]
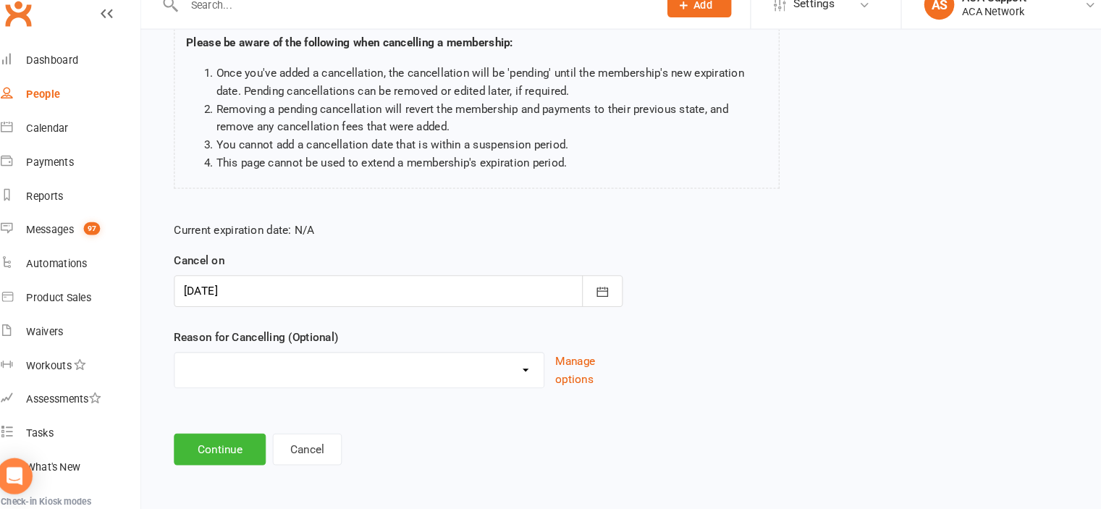
click at [523, 374] on select "Duplicate charges in transition of pmt system - Freeze Job Transition Moved Non…" at bounding box center [363, 372] width 355 height 29
select select "2"
click at [186, 358] on select "Duplicate charges in transition of pmt system - Freeze Job Transition Moved Non…" at bounding box center [363, 372] width 355 height 29
click at [223, 446] on button "Continue" at bounding box center [229, 451] width 88 height 30
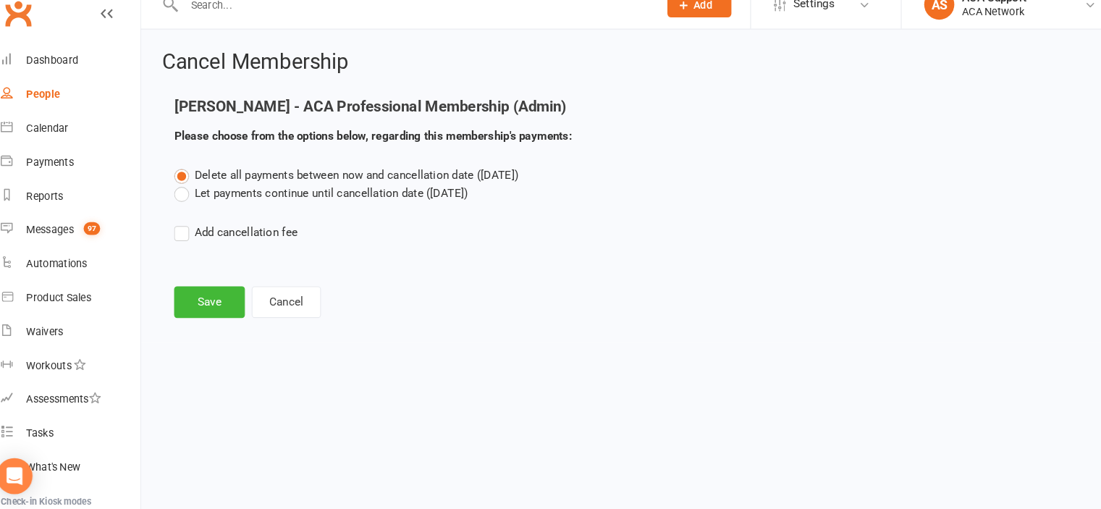
scroll to position [0, 0]
click at [211, 308] on button "Save" at bounding box center [219, 310] width 68 height 30
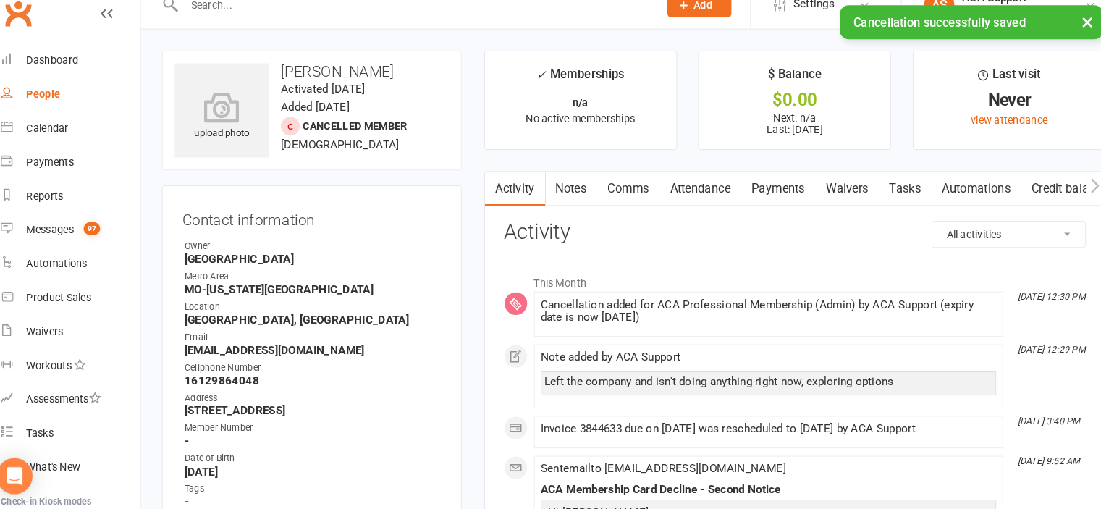
click at [1059, 38] on button "×" at bounding box center [1063, 40] width 26 height 31
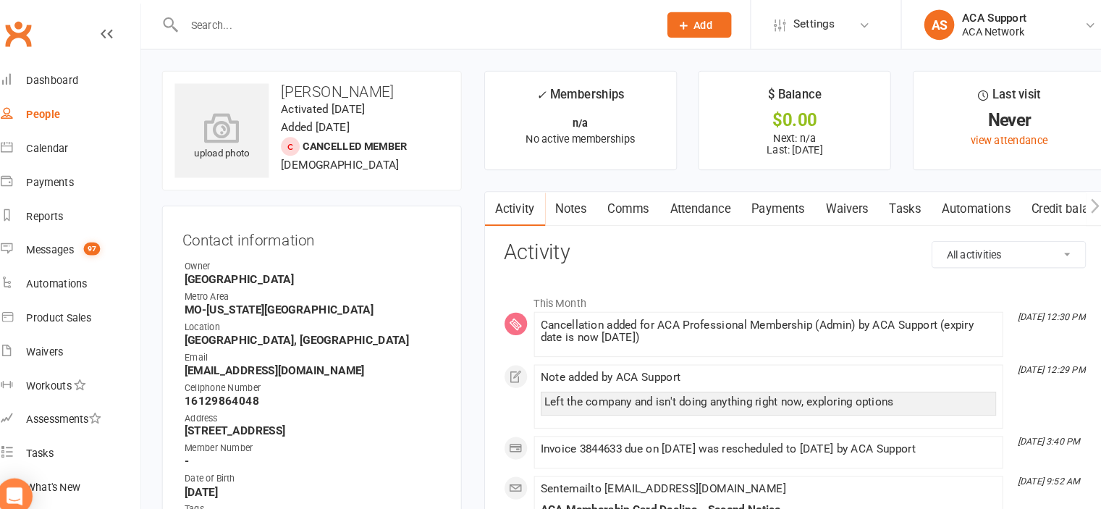
click at [284, 23] on input "text" at bounding box center [415, 24] width 450 height 20
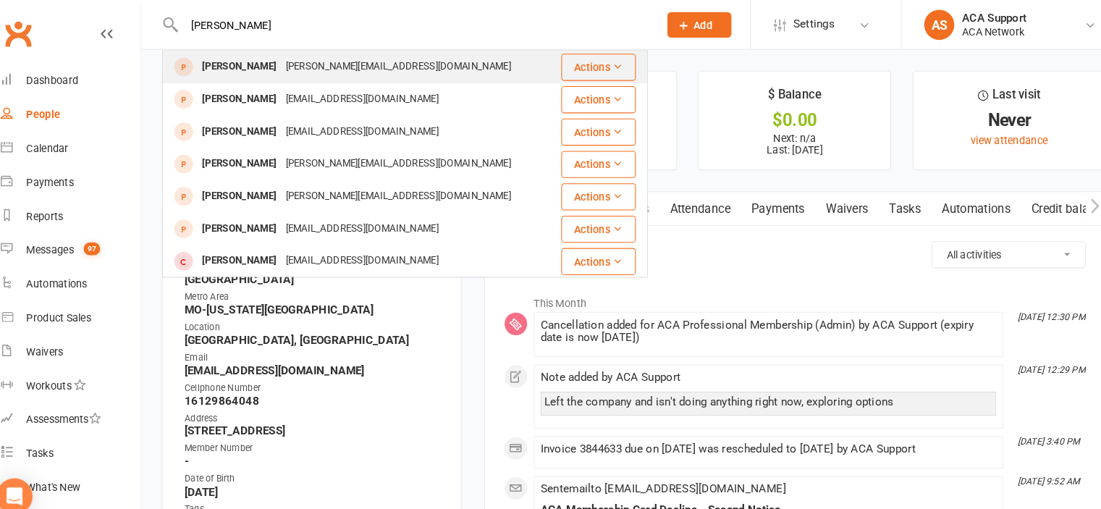
type input "[PERSON_NAME]"
click at [288, 61] on div "[PERSON_NAME][EMAIL_ADDRESS][DOMAIN_NAME]" at bounding box center [400, 64] width 225 height 21
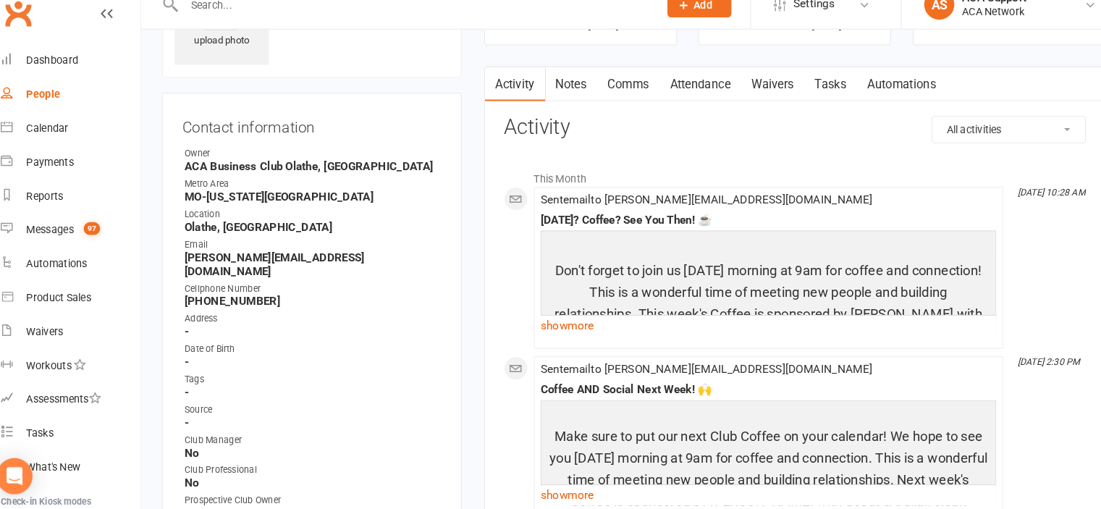
scroll to position [92, 0]
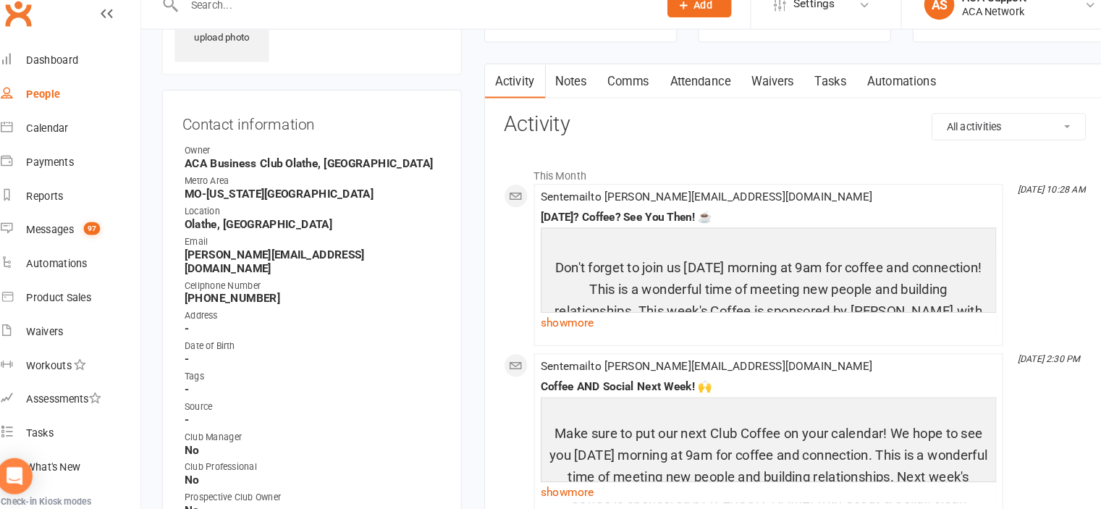
click at [568, 91] on link "Notes" at bounding box center [567, 97] width 50 height 33
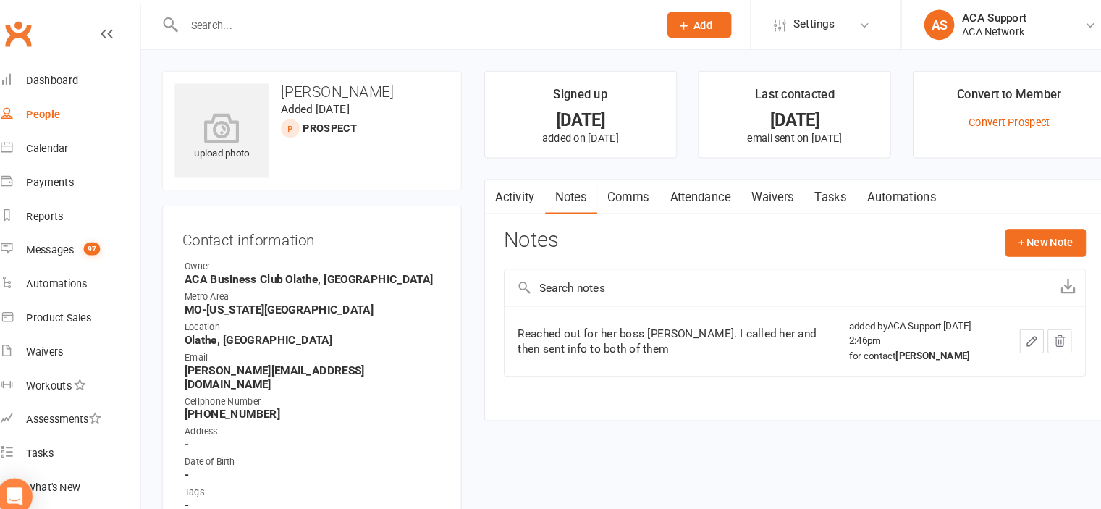
click at [256, 22] on input "text" at bounding box center [415, 24] width 450 height 20
drag, startPoint x: 256, startPoint y: 14, endPoint x: 224, endPoint y: 22, distance: 33.4
click at [224, 22] on input "text" at bounding box center [415, 24] width 450 height 20
type input "l"
type input "e"
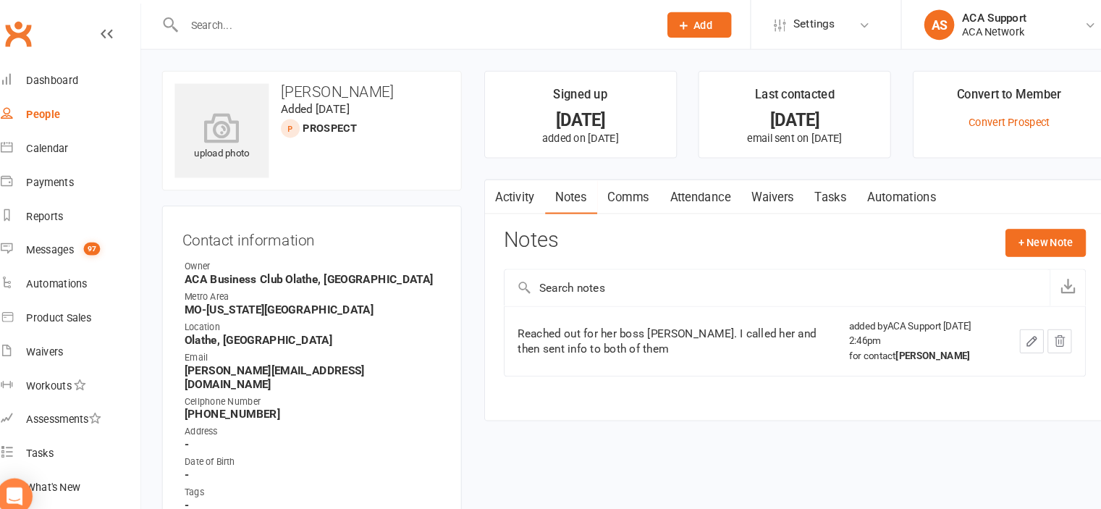
drag, startPoint x: 430, startPoint y: 40, endPoint x: 237, endPoint y: 20, distance: 193.6
click at [237, 20] on input "text" at bounding box center [415, 24] width 450 height 20
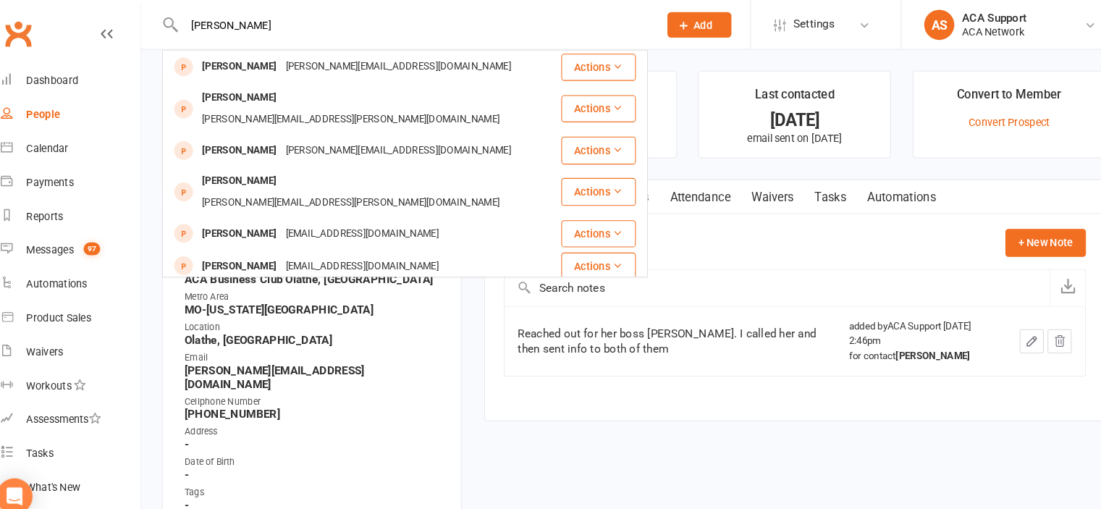
type input "[PERSON_NAME]"
click at [225, 62] on div "[PERSON_NAME]" at bounding box center [248, 64] width 80 height 21
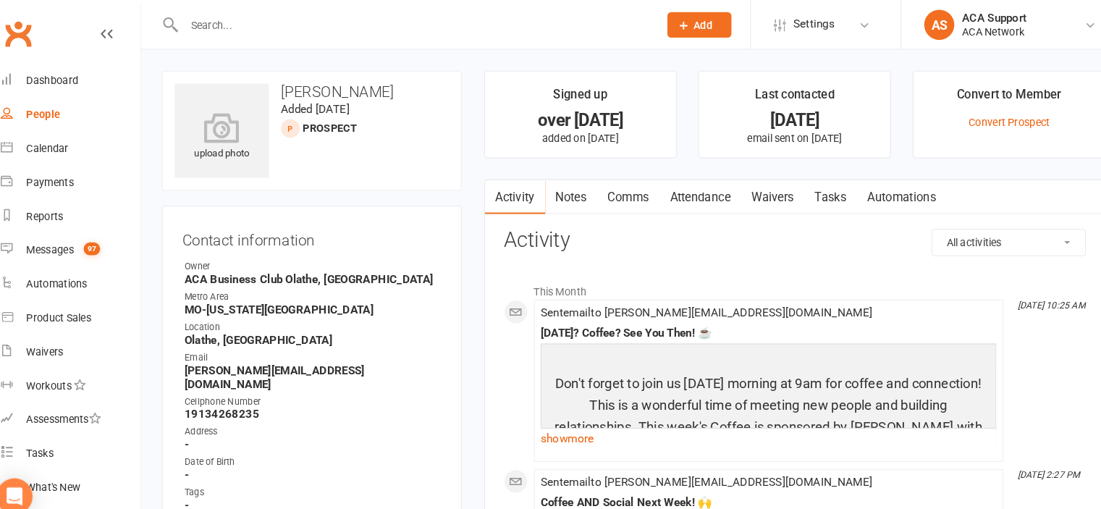
click at [277, 22] on input "text" at bounding box center [415, 24] width 450 height 20
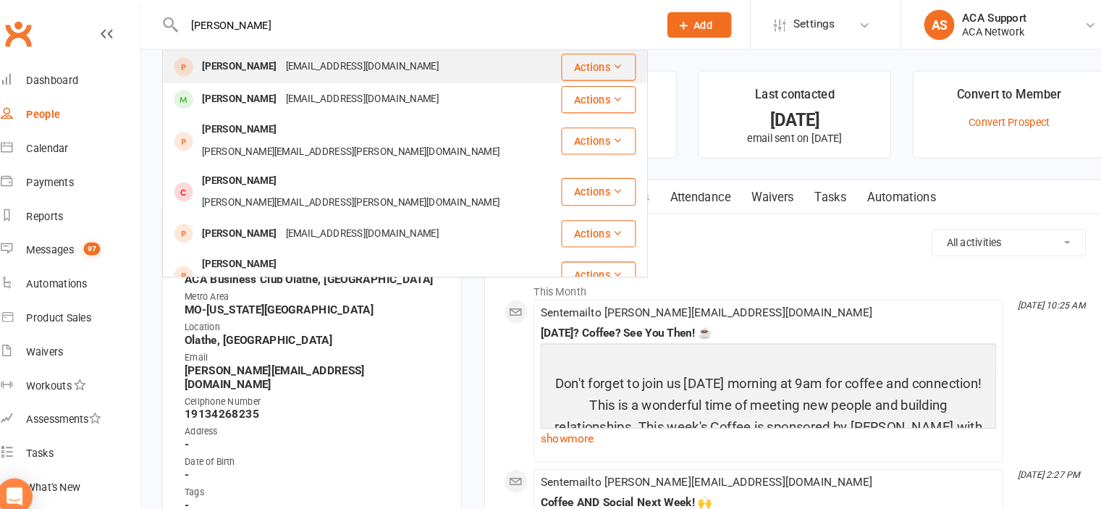
type input "[PERSON_NAME]"
click at [242, 62] on div "[PERSON_NAME]" at bounding box center [248, 64] width 80 height 21
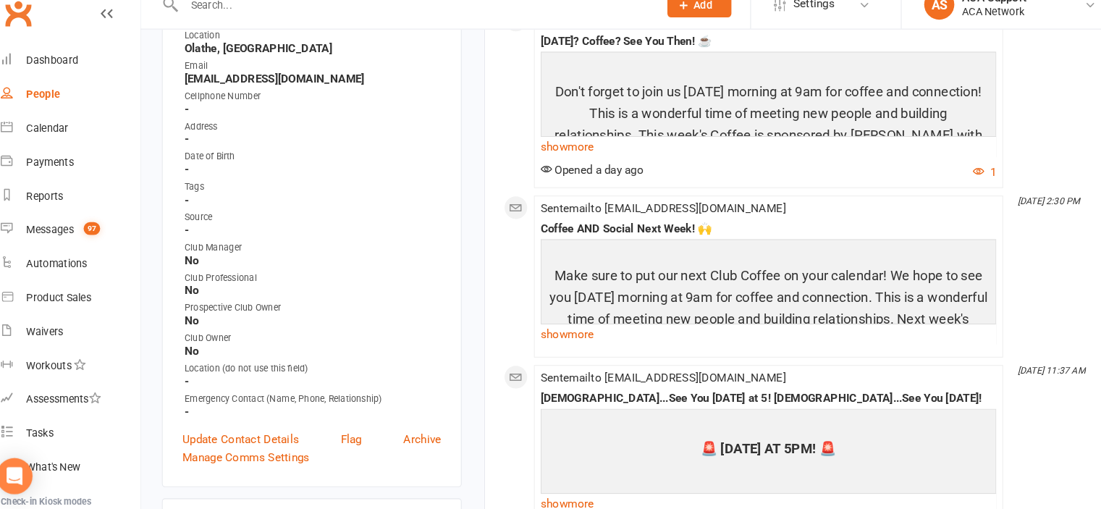
scroll to position [279, 0]
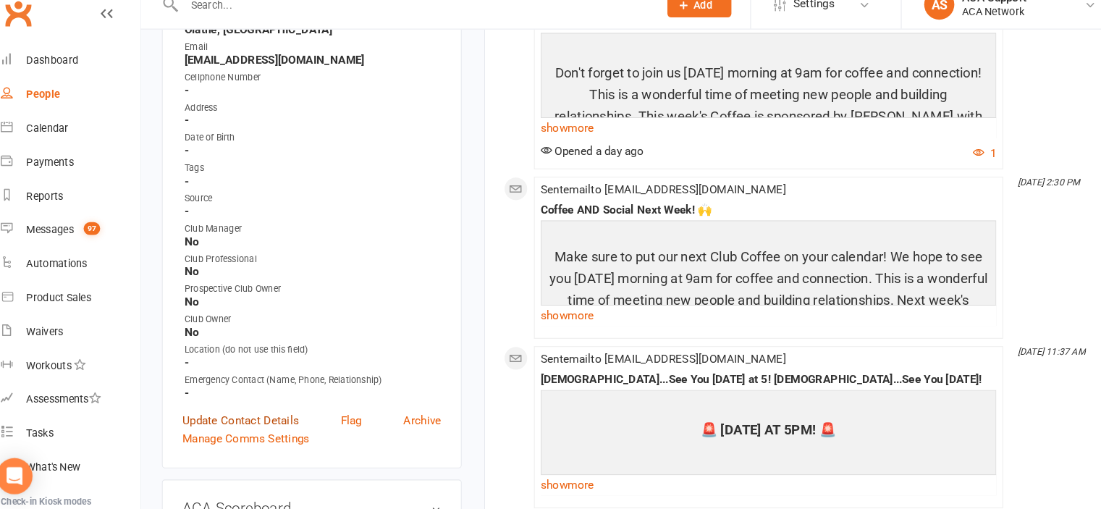
click at [235, 426] on link "Update Contact Details" at bounding box center [249, 424] width 112 height 17
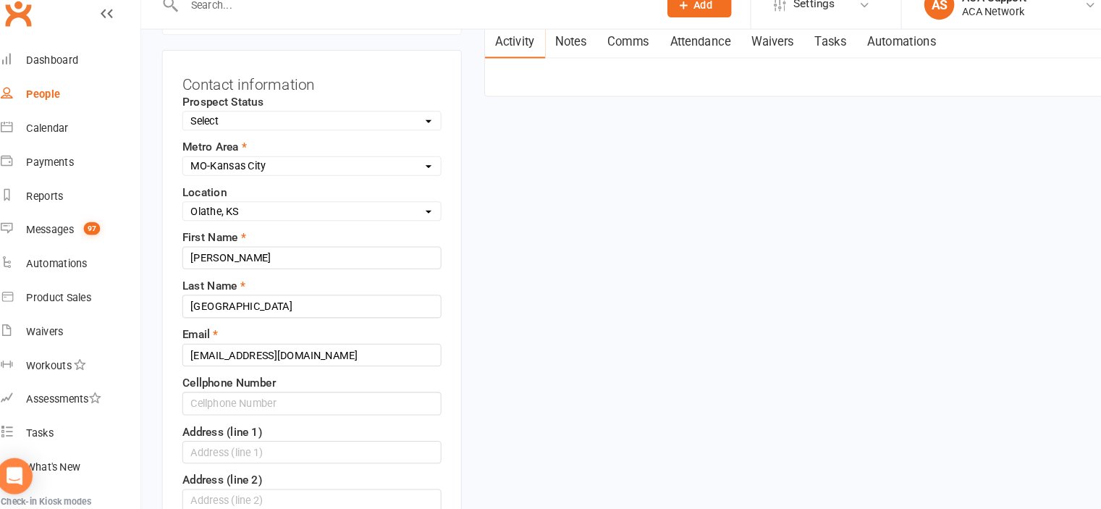
scroll to position [67, 0]
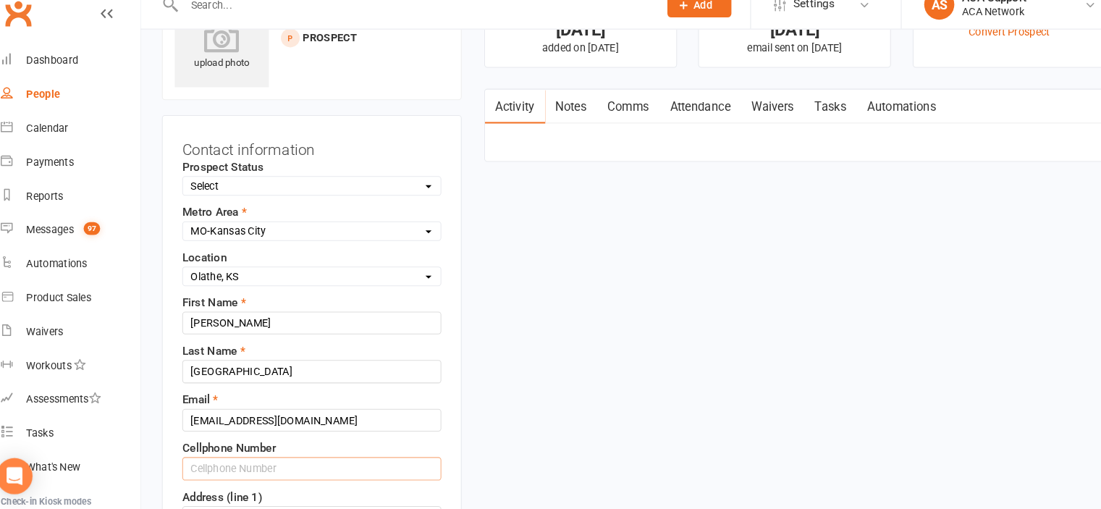
click at [215, 461] on input "text" at bounding box center [317, 470] width 249 height 22
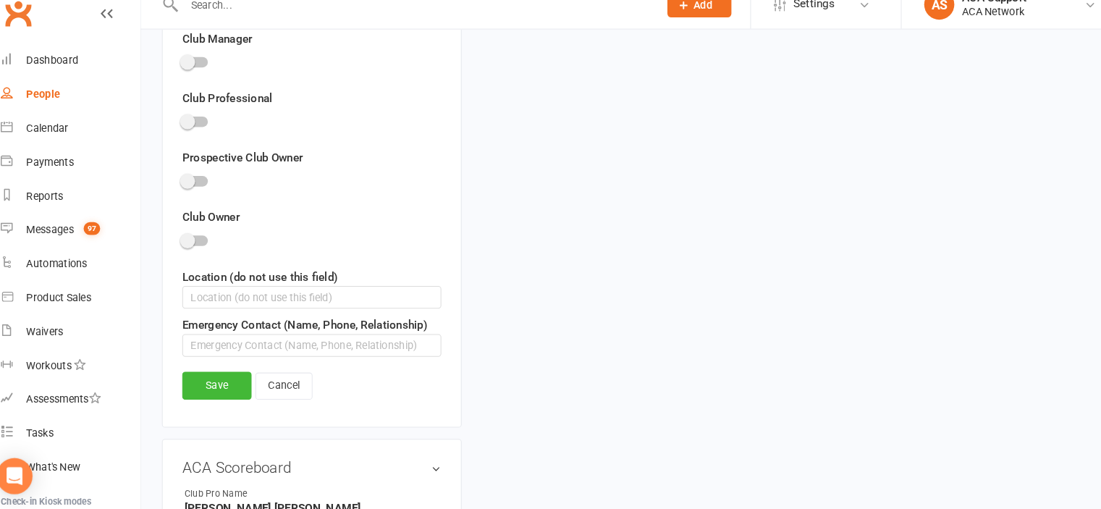
scroll to position [939, 0]
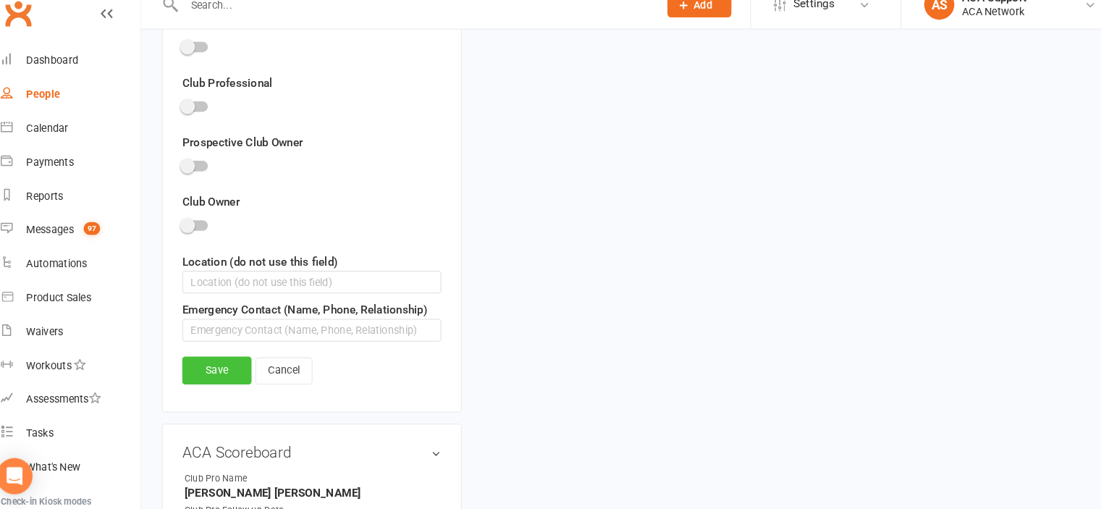
type input "[PHONE_NUMBER]"
click at [227, 366] on link "Save" at bounding box center [226, 375] width 67 height 26
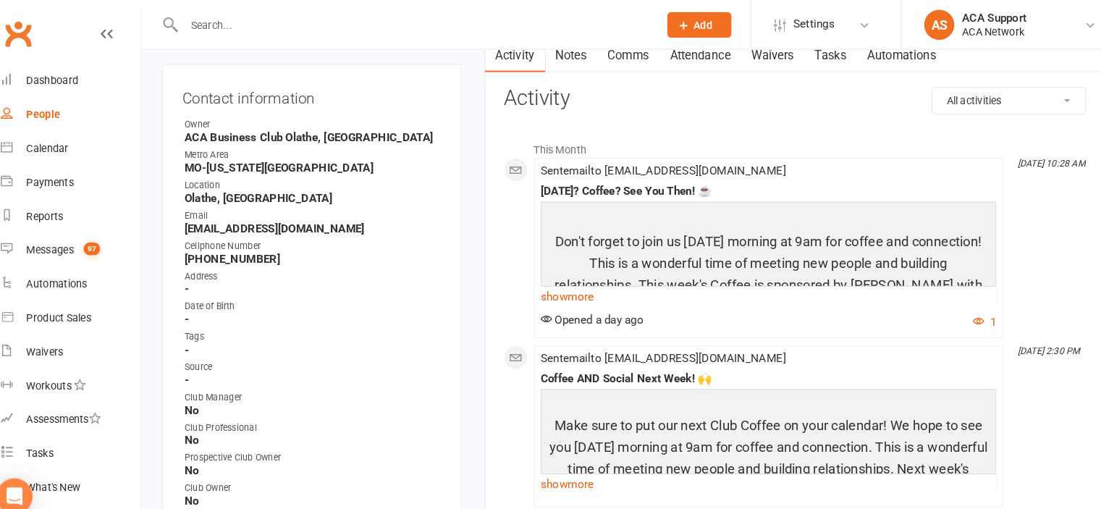
scroll to position [0, 0]
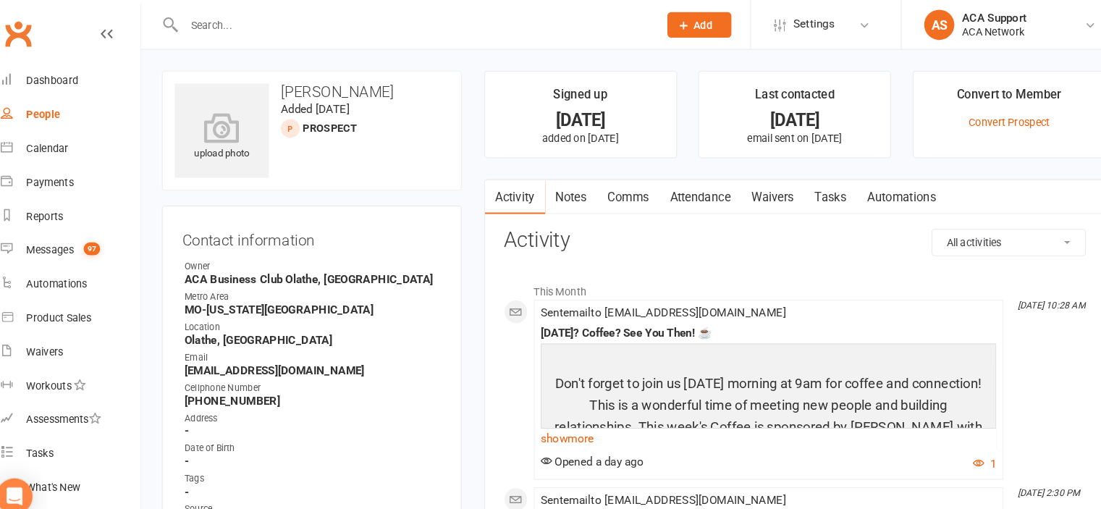
click at [577, 178] on link "Notes" at bounding box center [567, 189] width 50 height 33
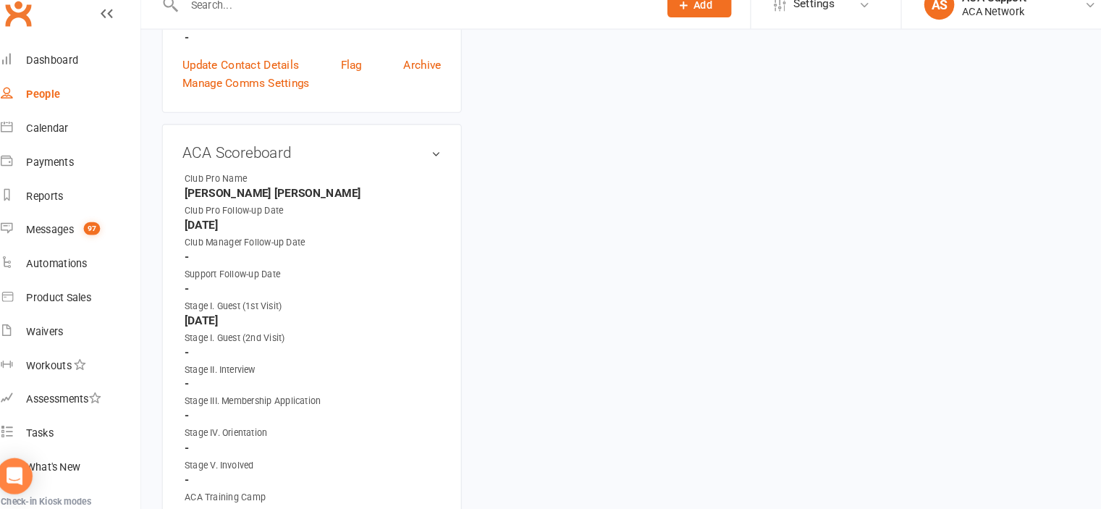
scroll to position [623, 0]
click at [415, 164] on link "edit" at bounding box center [416, 163] width 17 height 12
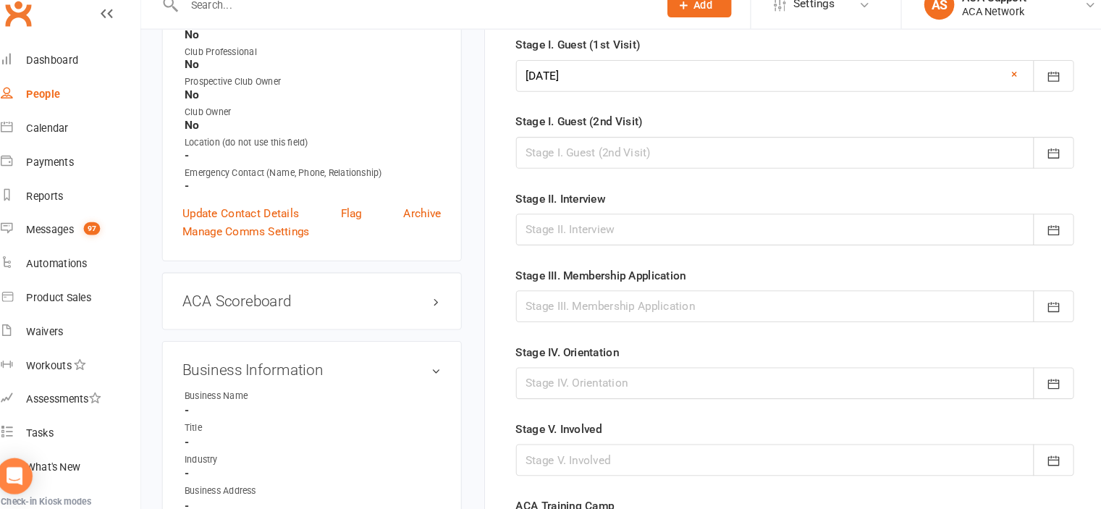
scroll to position [490, 0]
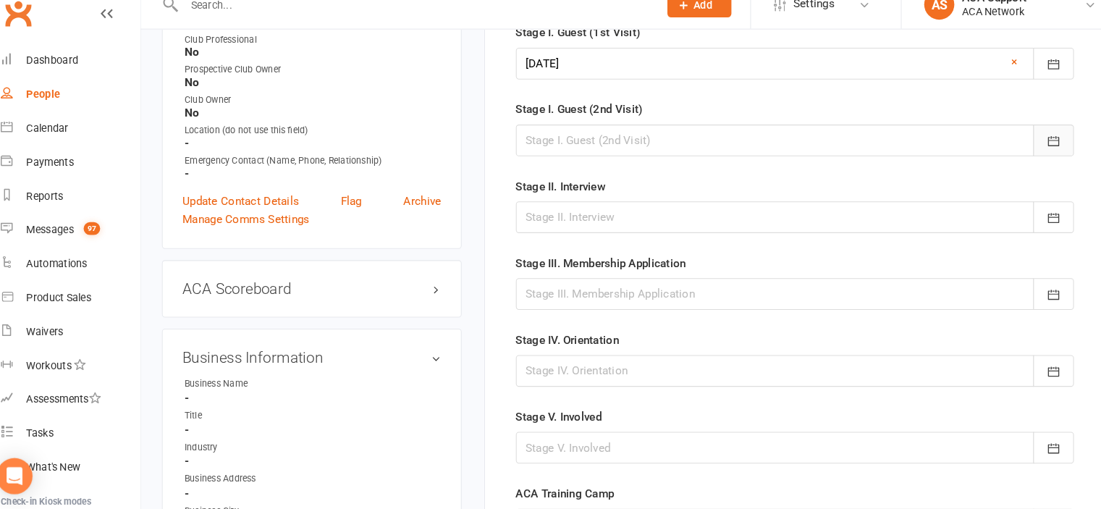
click at [1027, 154] on icon "button" at bounding box center [1031, 155] width 14 height 14
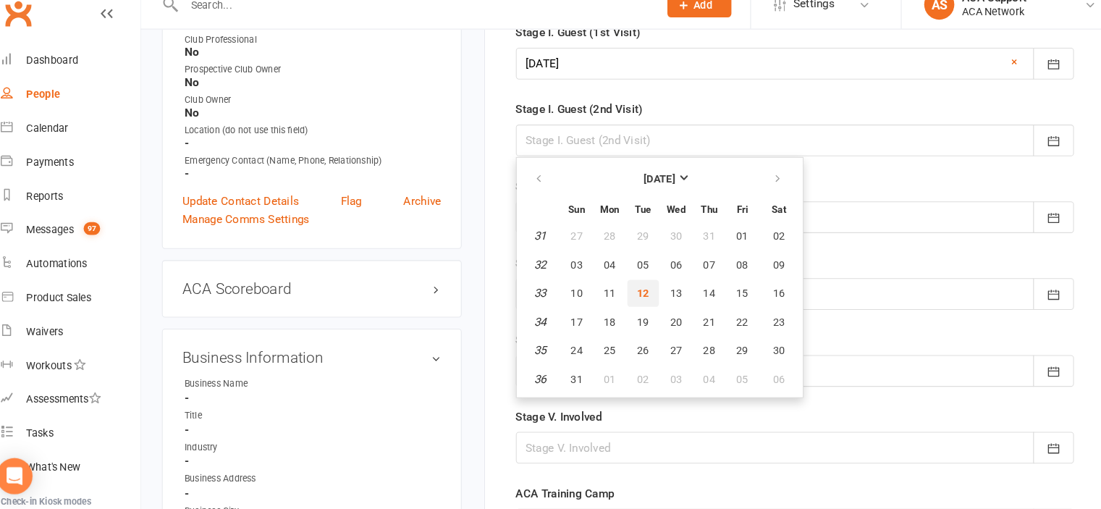
click at [636, 295] on span "12" at bounding box center [637, 301] width 12 height 12
type input "[DATE]"
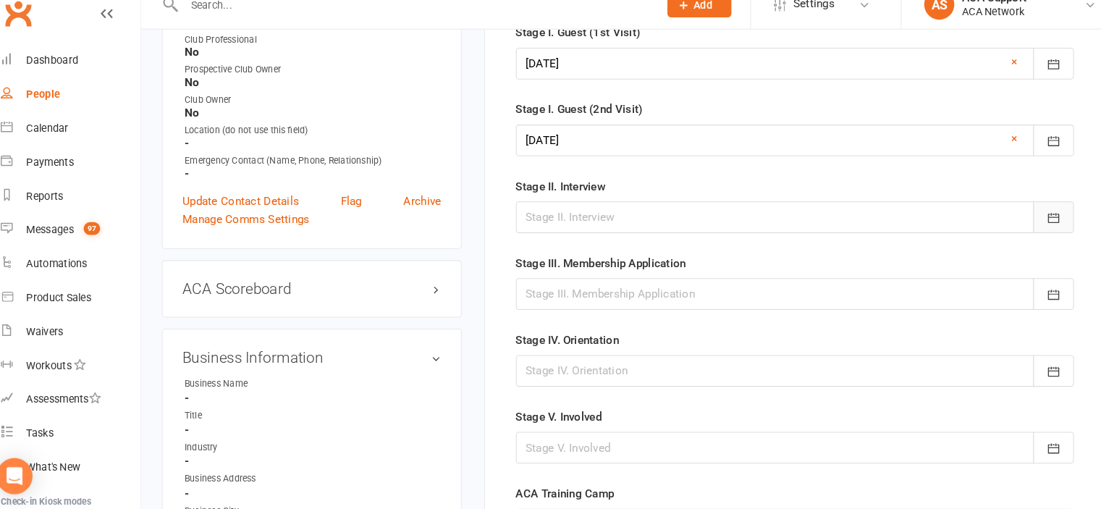
click at [1032, 224] on icon "button" at bounding box center [1031, 229] width 14 height 14
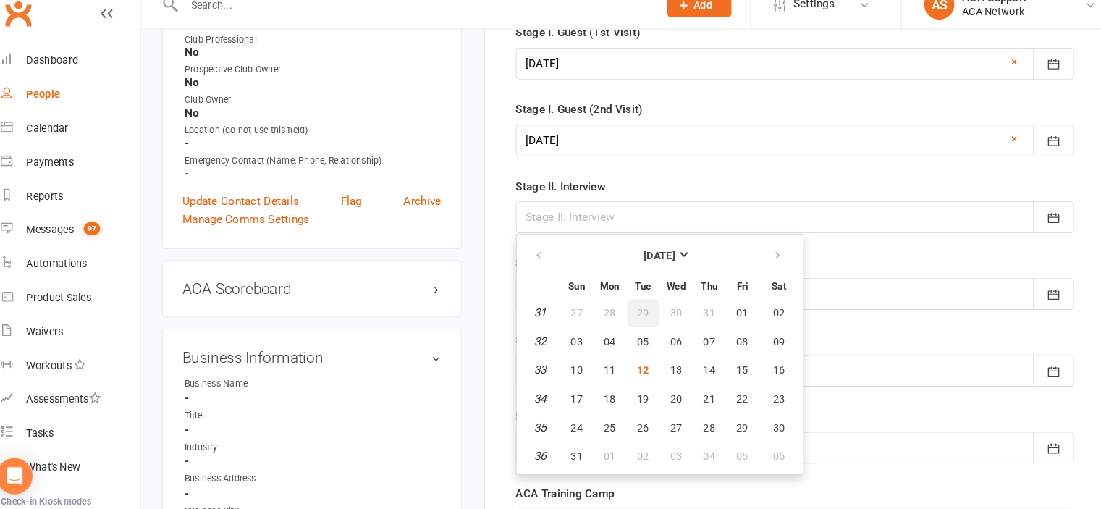
click at [633, 314] on span "29" at bounding box center [637, 320] width 12 height 12
type input "[DATE]"
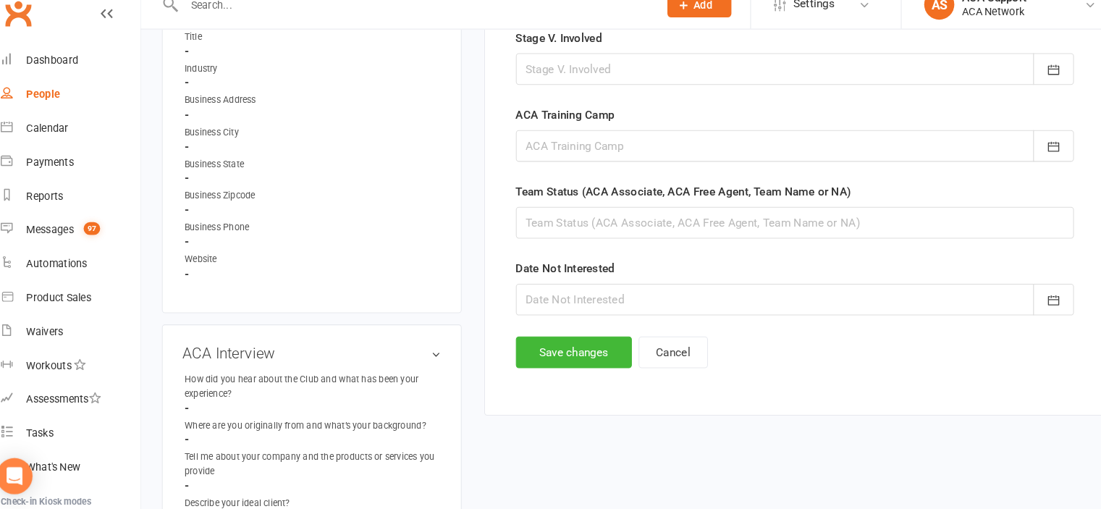
scroll to position [858, 0]
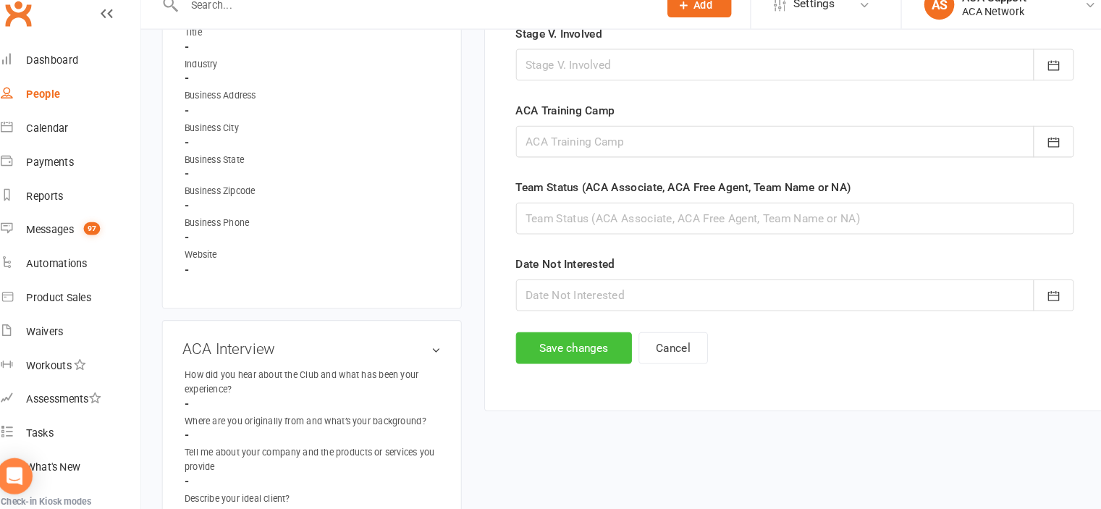
click at [576, 340] on button "Save changes" at bounding box center [569, 354] width 111 height 30
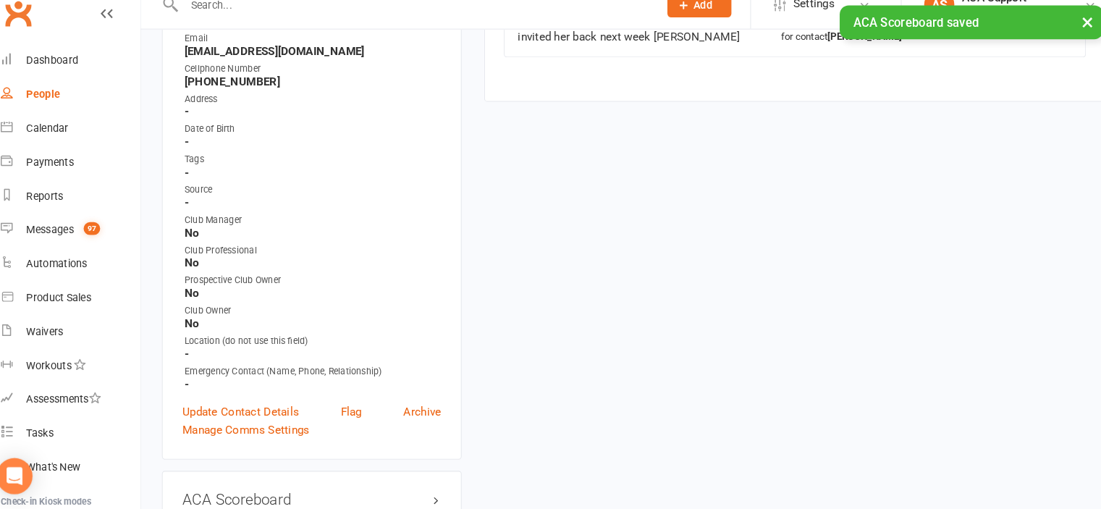
scroll to position [0, 0]
